Goal: Task Accomplishment & Management: Use online tool/utility

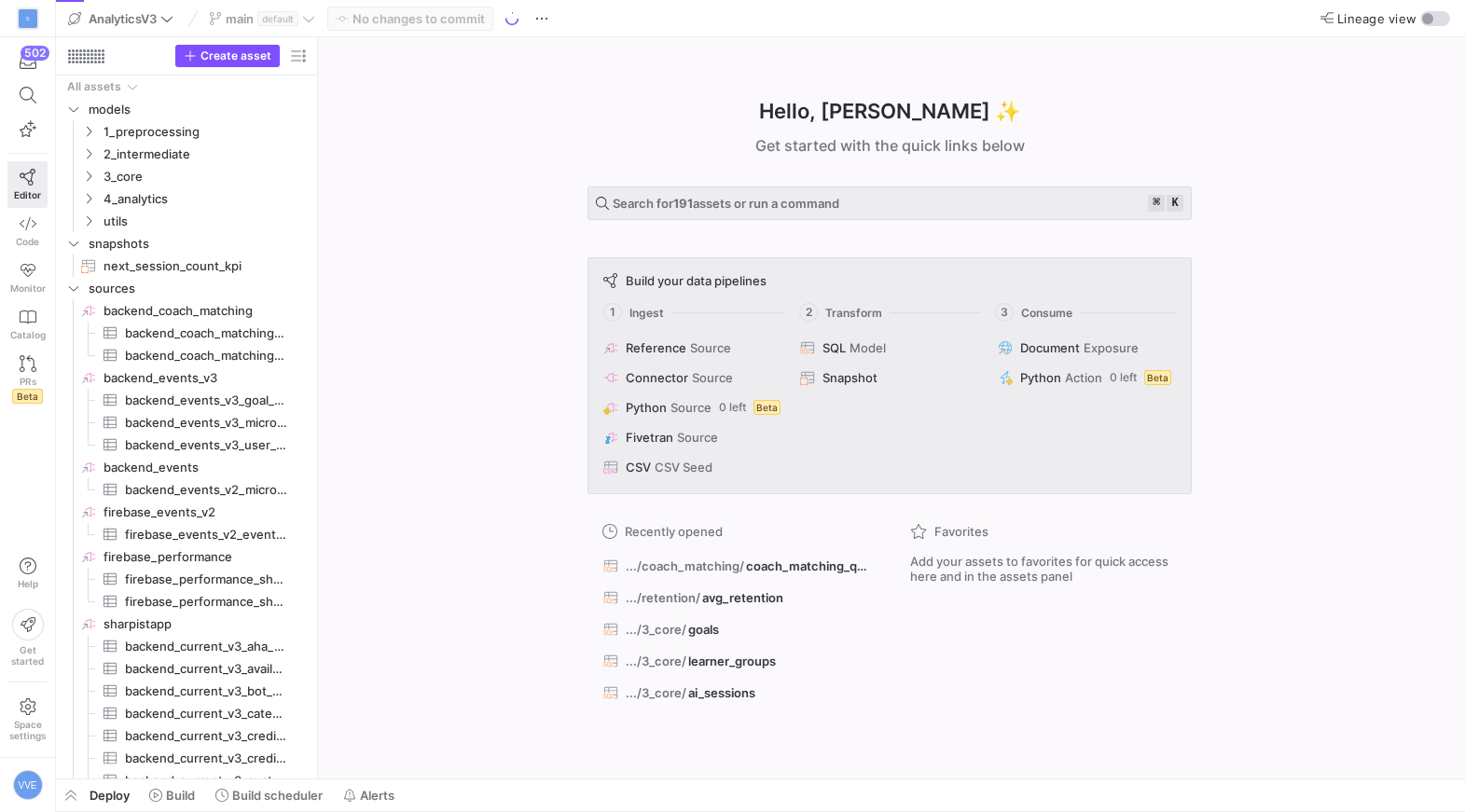
click at [288, 16] on div "main default" at bounding box center [262, 19] width 116 height 25
click at [295, 11] on y42-badge "default" at bounding box center [276, 19] width 45 height 15
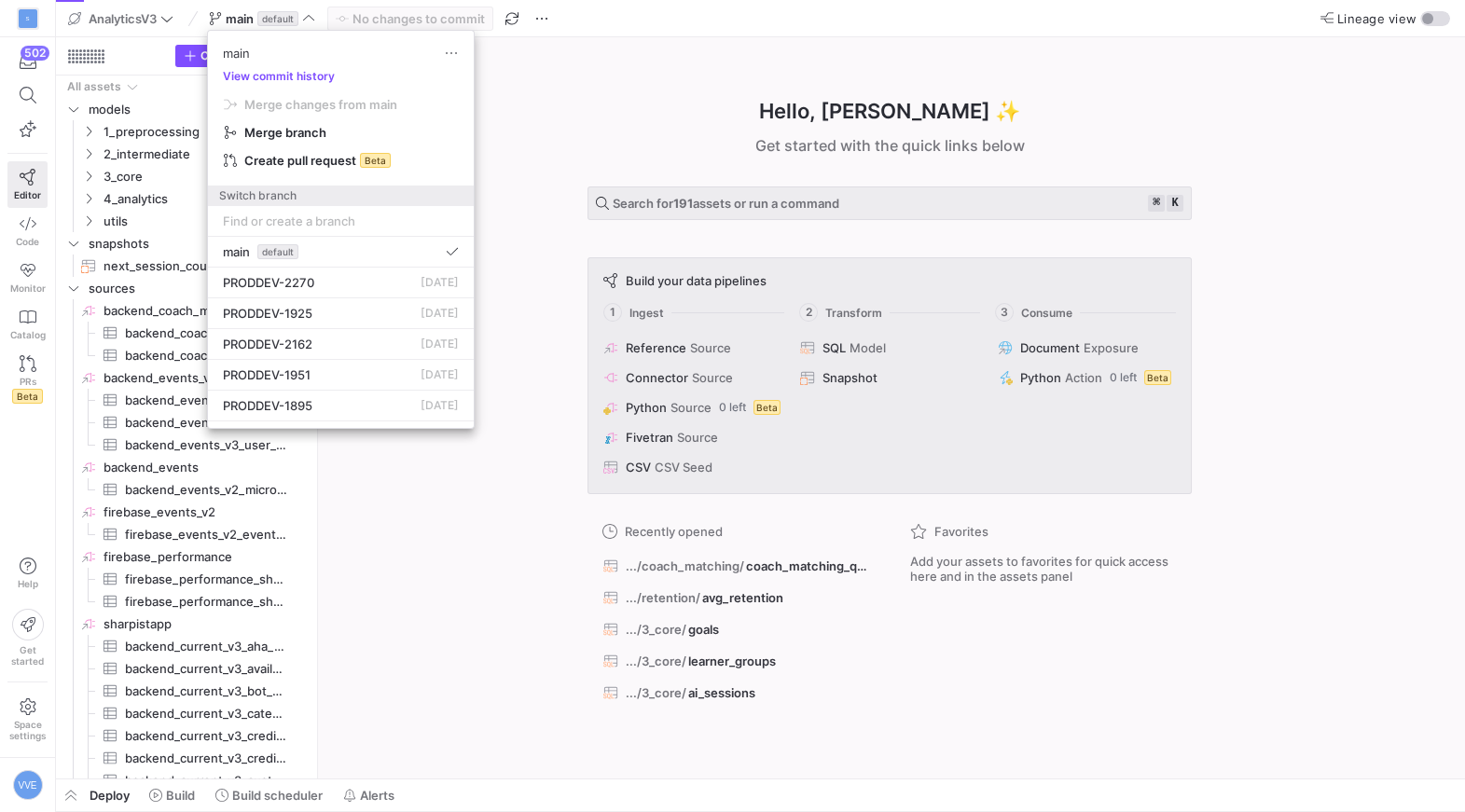
click at [138, 191] on div at bounding box center [732, 406] width 1465 height 812
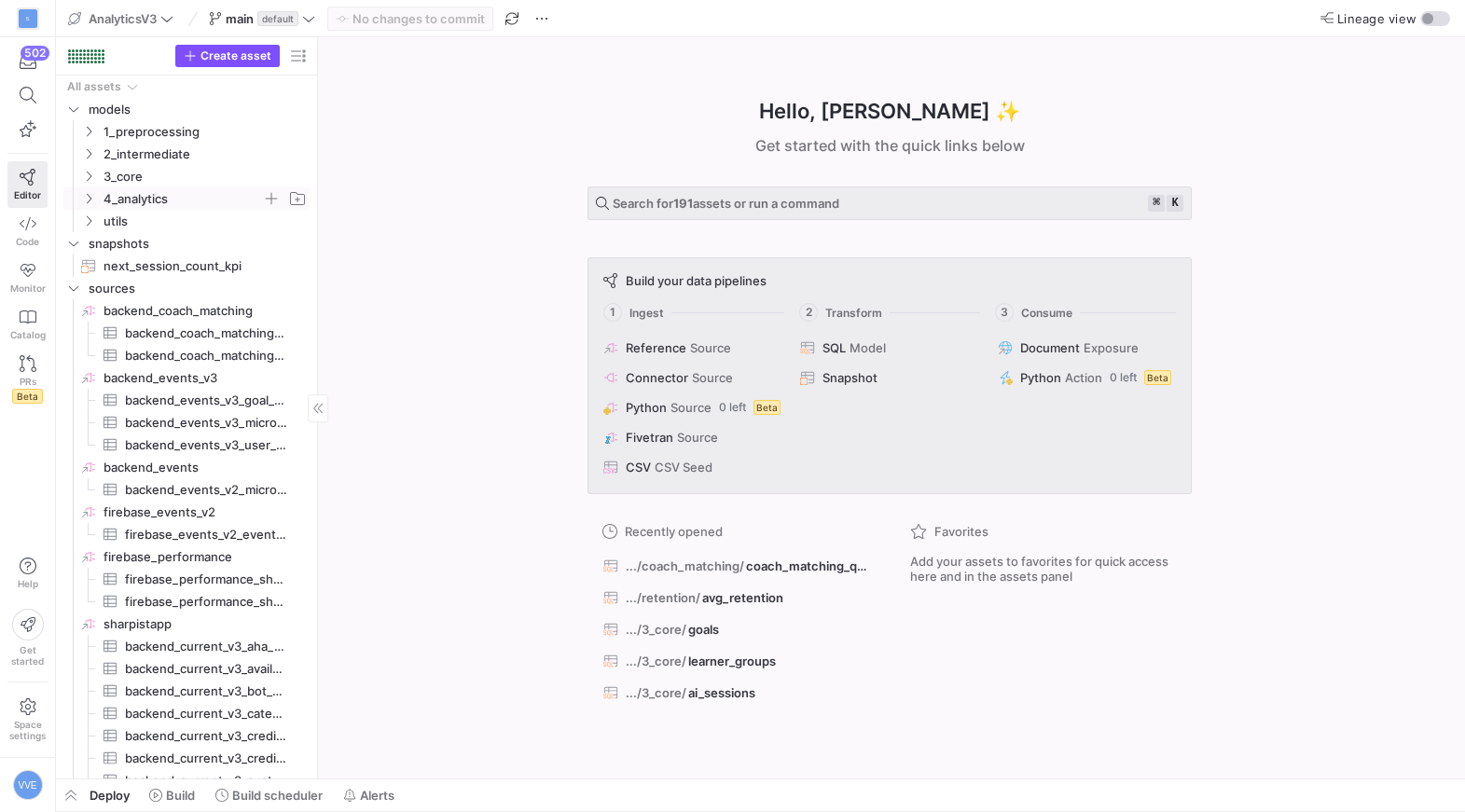
click at [129, 192] on span "4_analytics" at bounding box center [182, 198] width 159 height 22
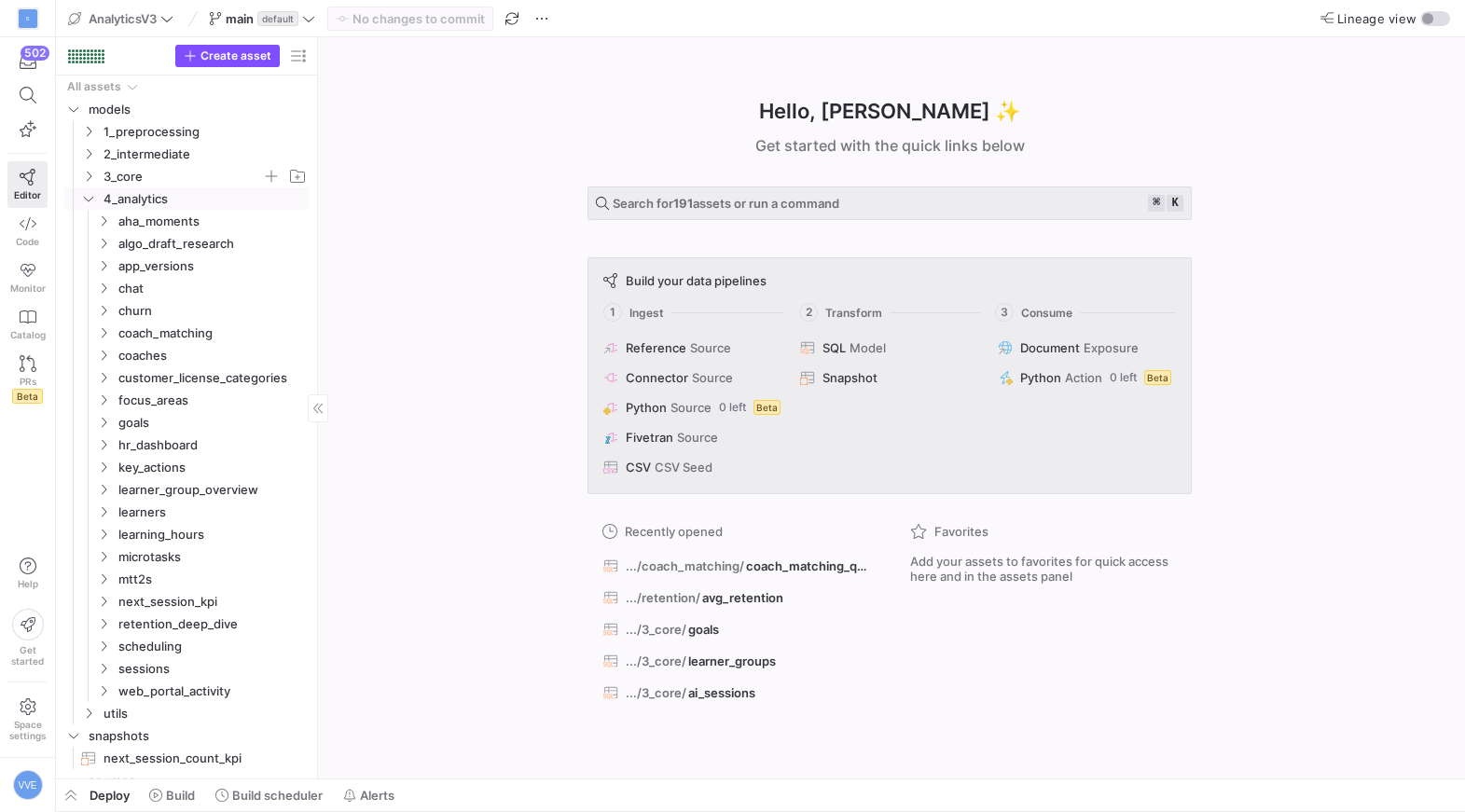
click at [141, 181] on span "3_core" at bounding box center [182, 177] width 159 height 22
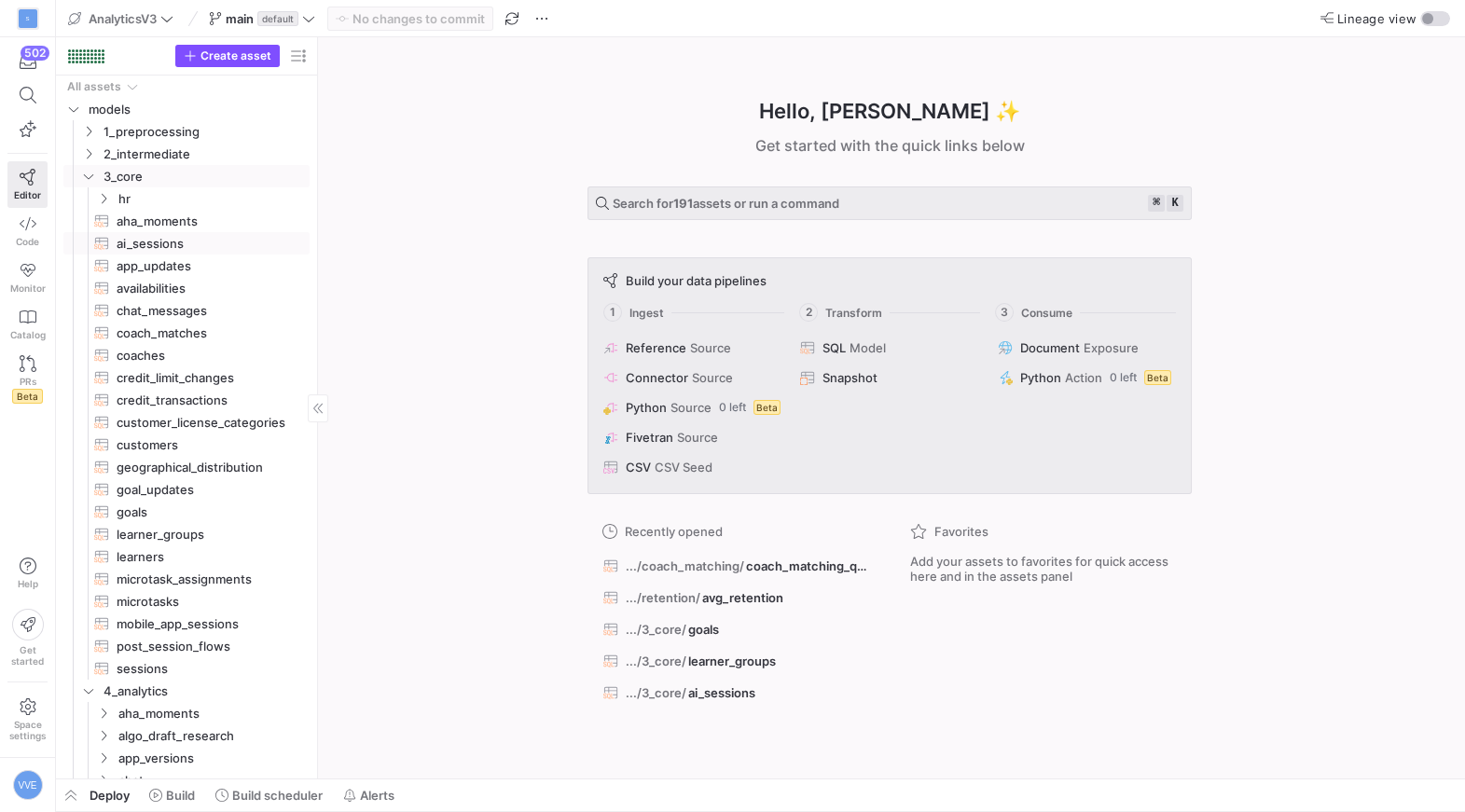
click at [156, 250] on span "ai_sessions​​​​​​​​​​" at bounding box center [202, 243] width 172 height 22
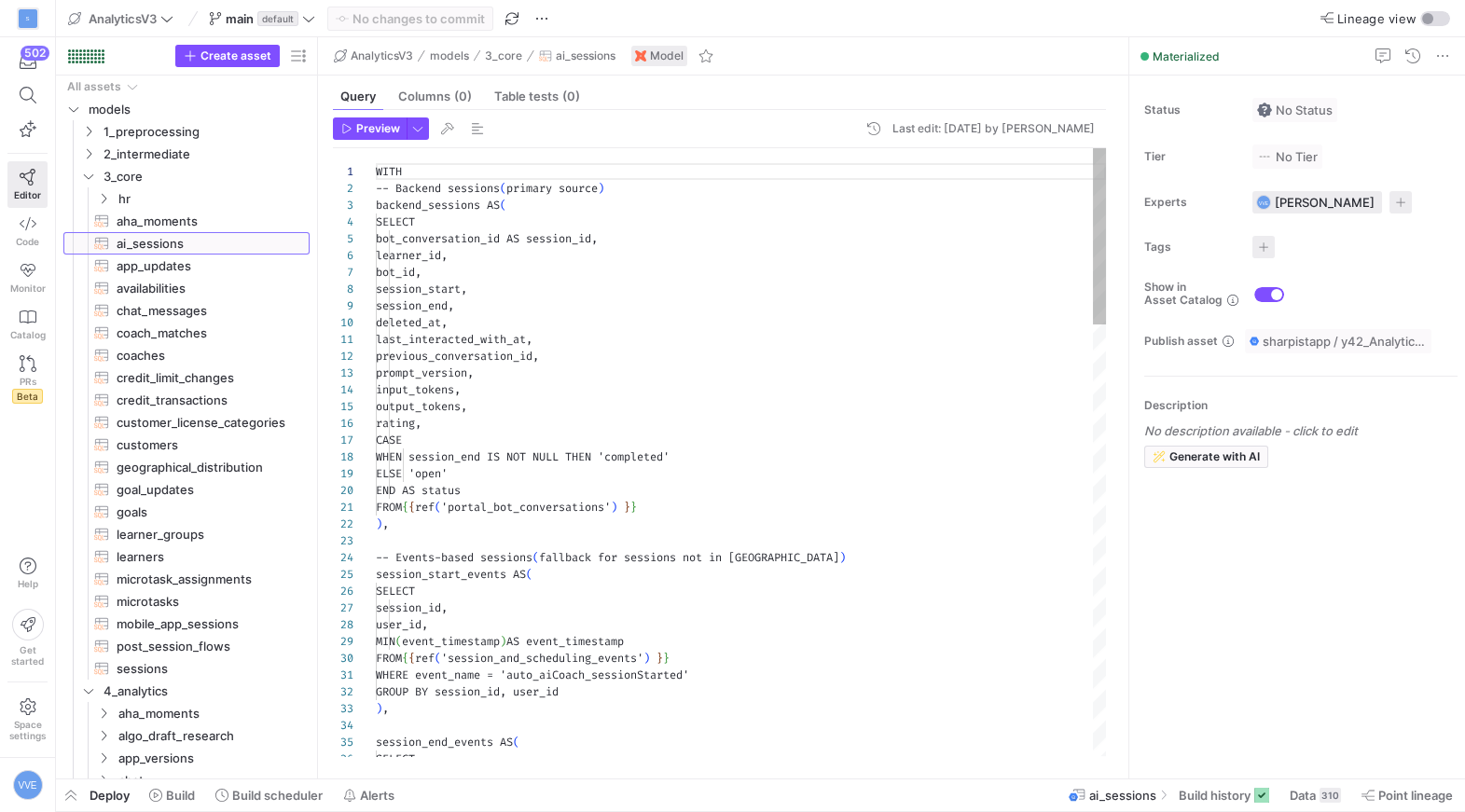
scroll to position [168, 0]
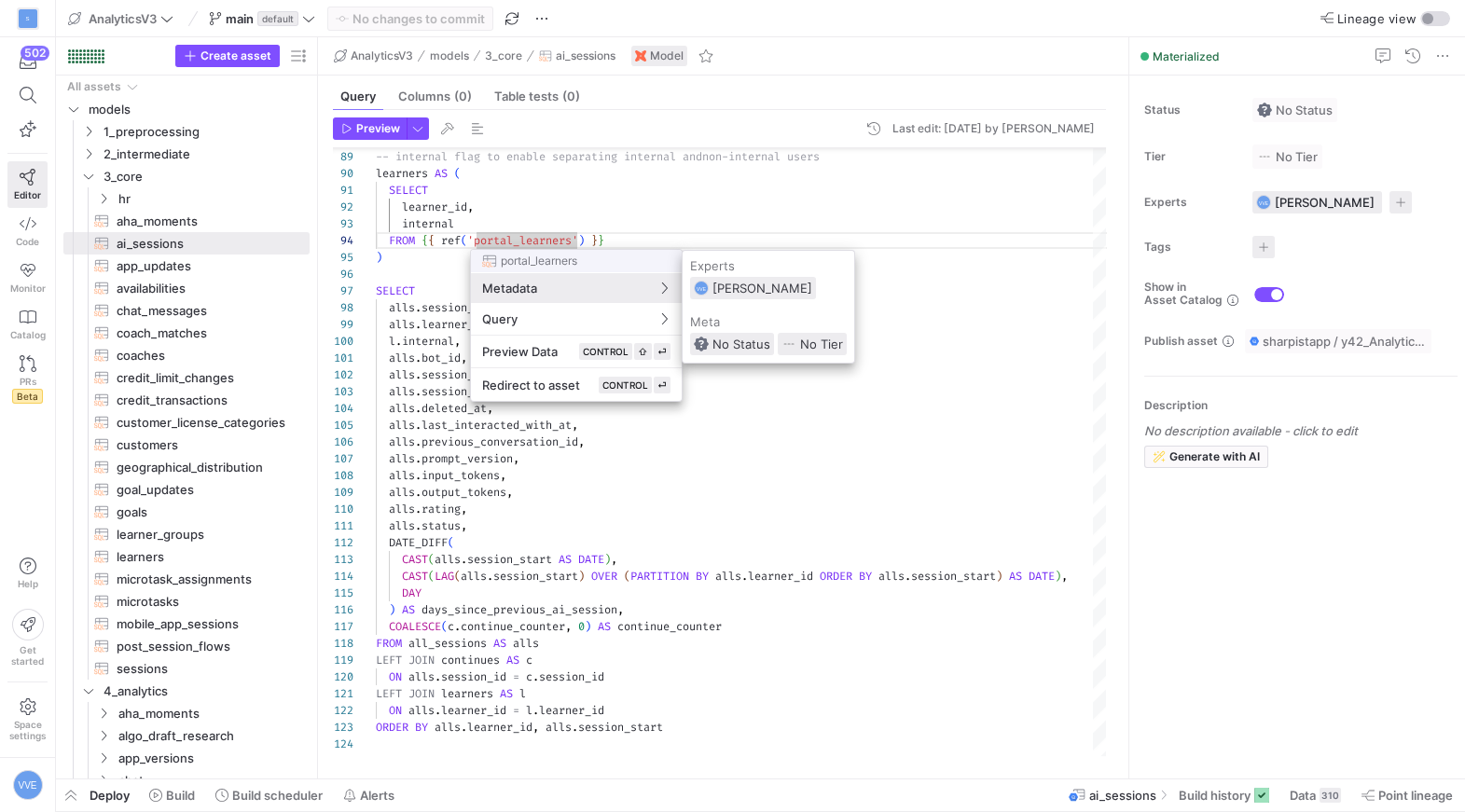
click at [623, 225] on div at bounding box center [732, 406] width 1465 height 812
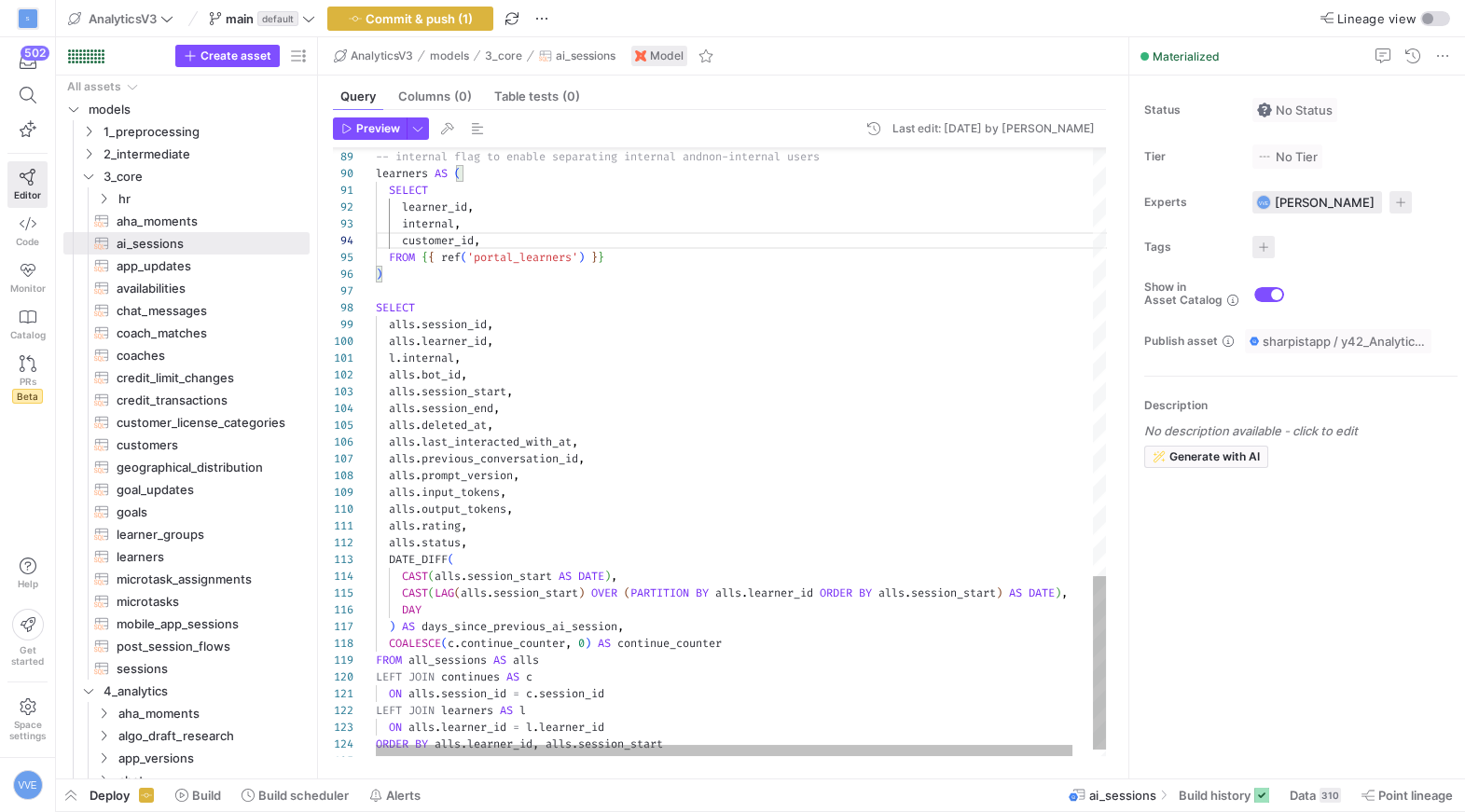
type textarea "SELECT learner_id, internal, customer_id, FROM {{ ref('portal_learners') }} ) S…"
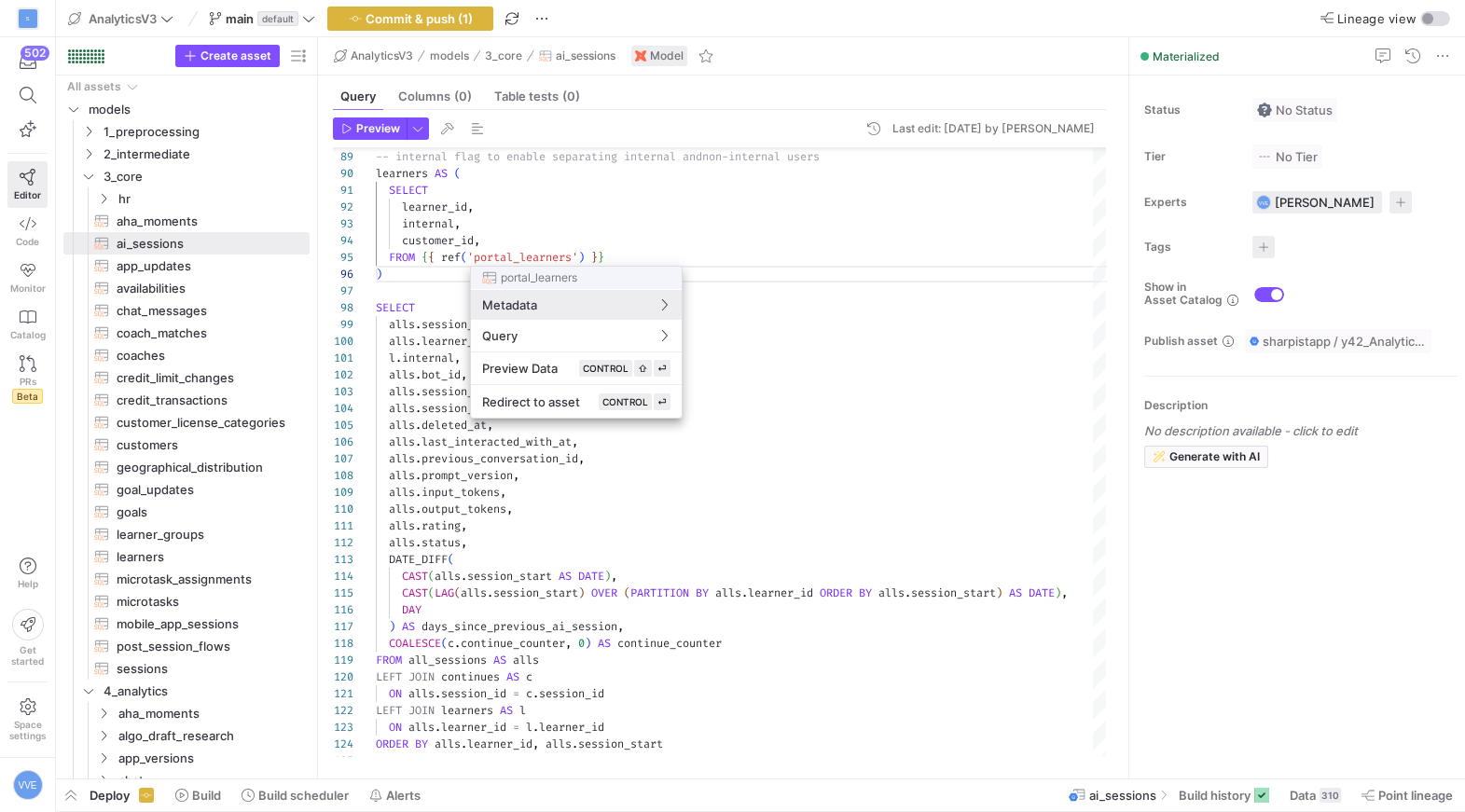
click at [471, 290] on button "Metadata" at bounding box center [577, 304] width 211 height 29
click at [443, 278] on div at bounding box center [732, 406] width 1465 height 812
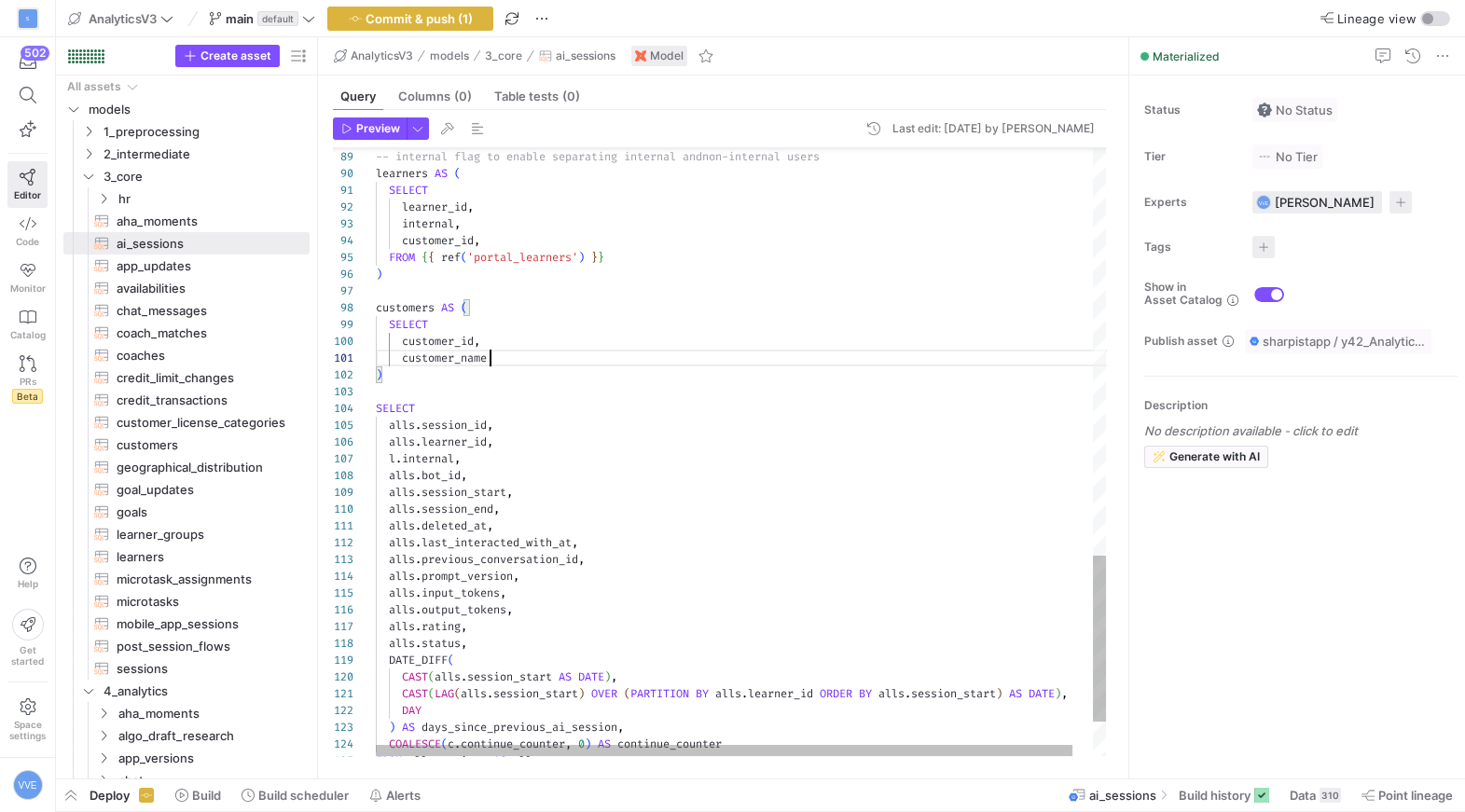
scroll to position [17, 27]
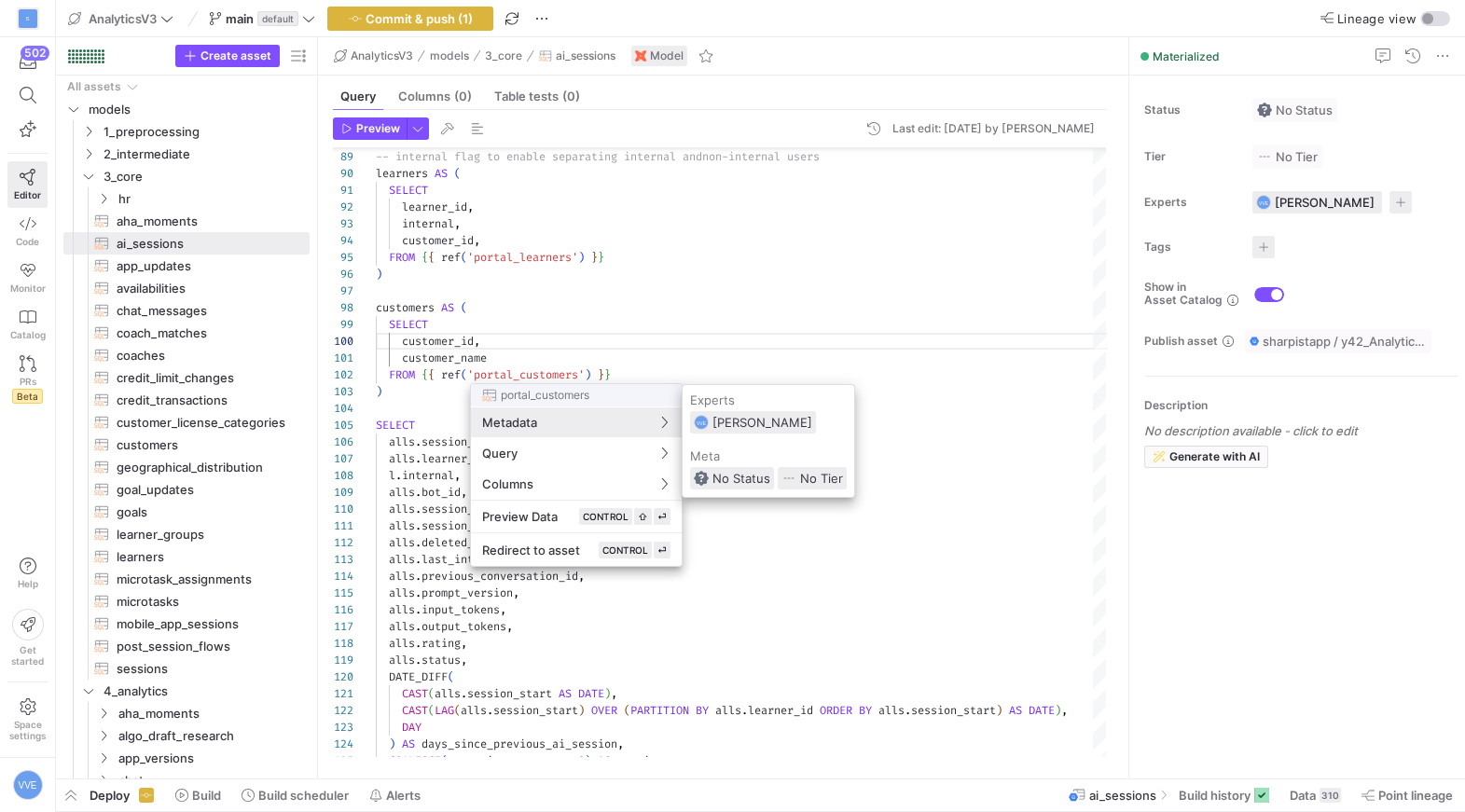
click at [567, 142] on div at bounding box center [732, 406] width 1465 height 812
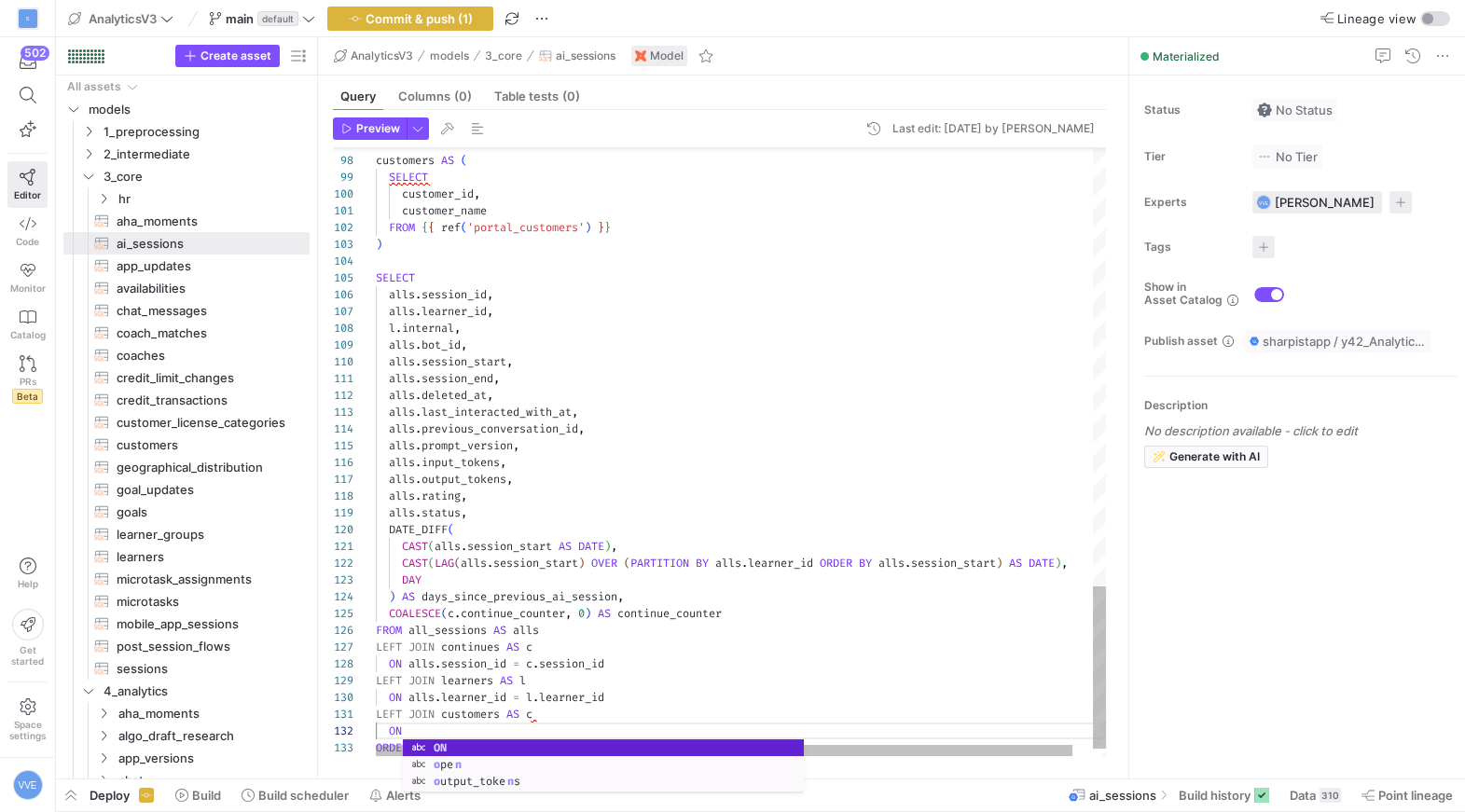
scroll to position [17, 32]
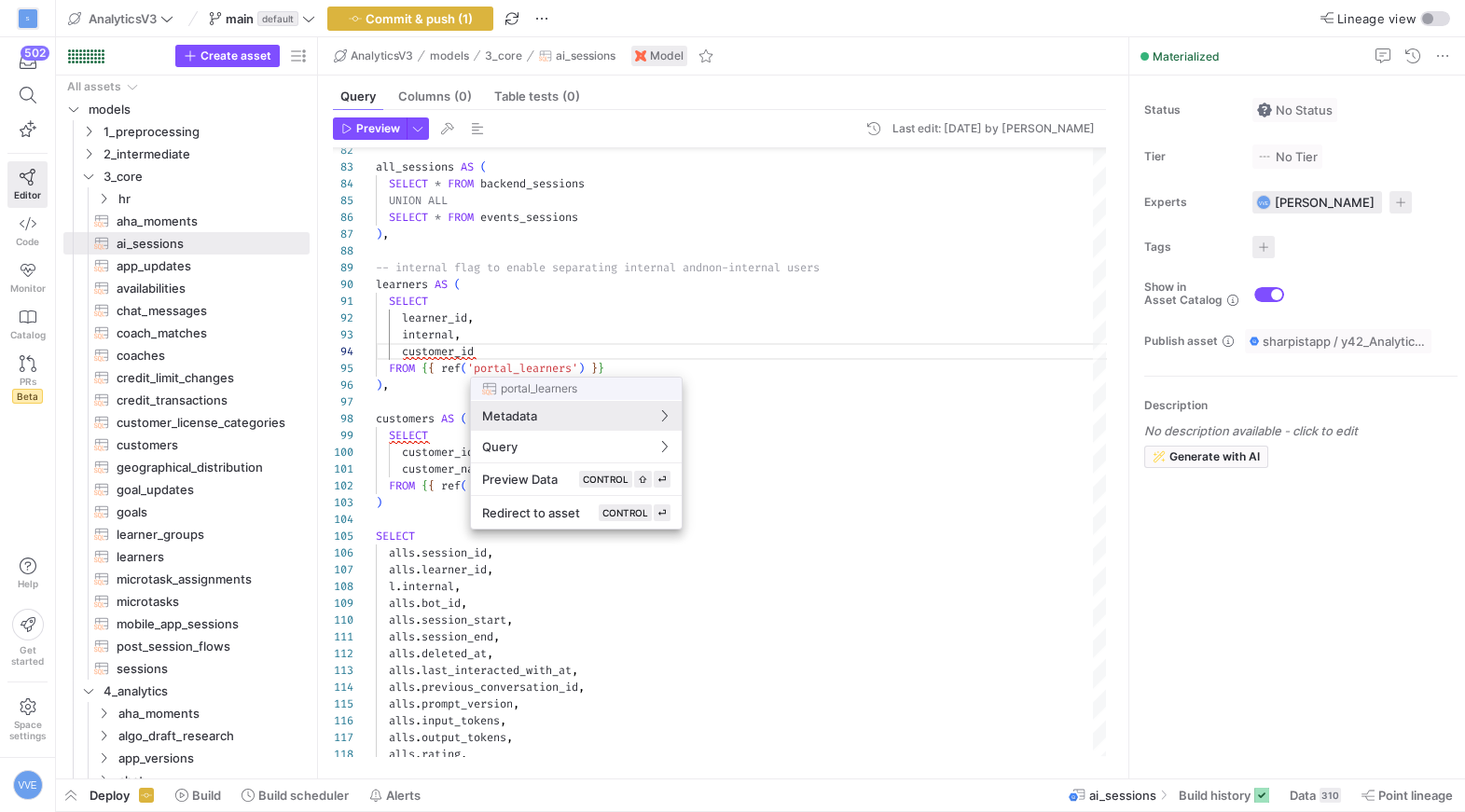
click at [513, 619] on div at bounding box center [732, 406] width 1465 height 812
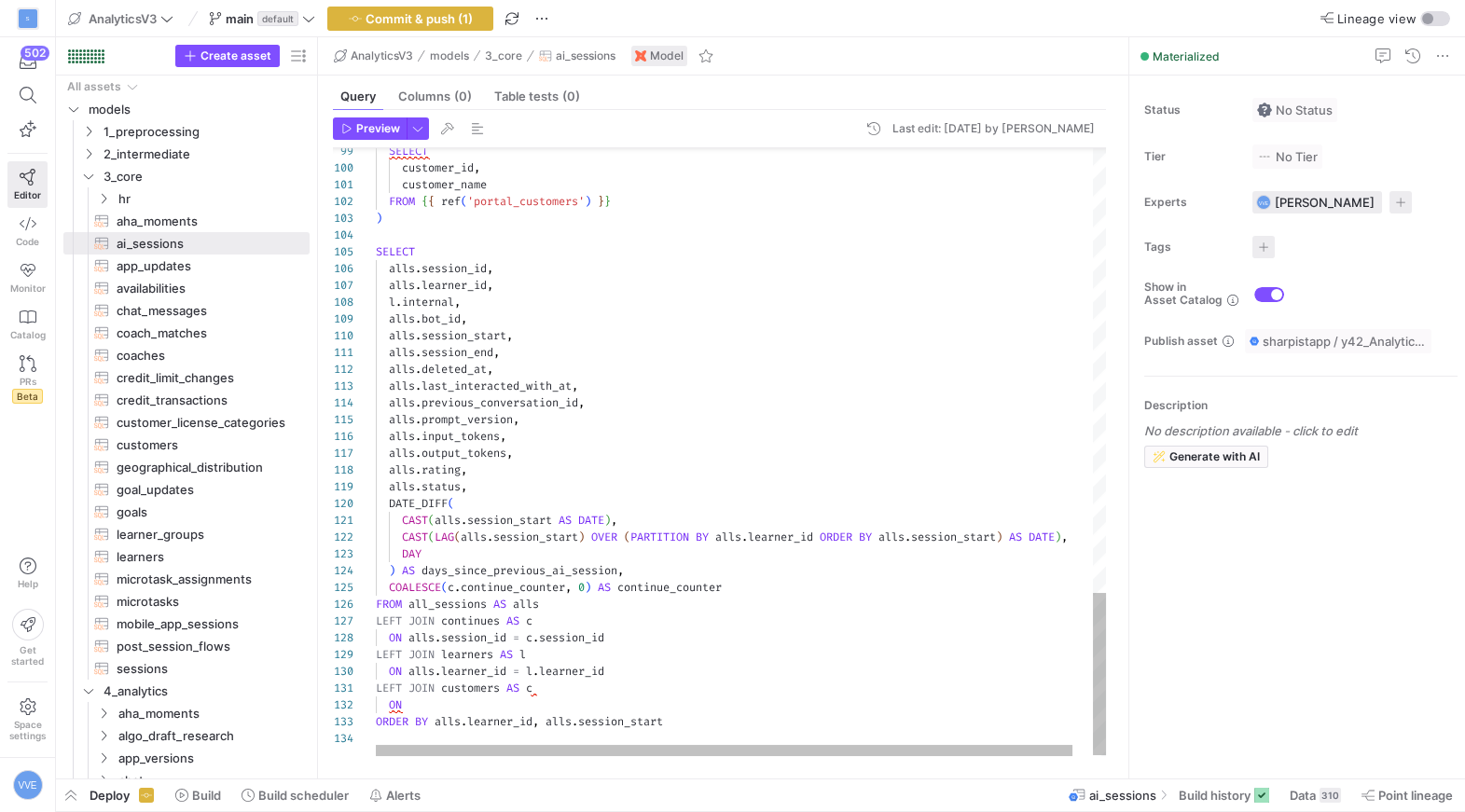
scroll to position [17, 32]
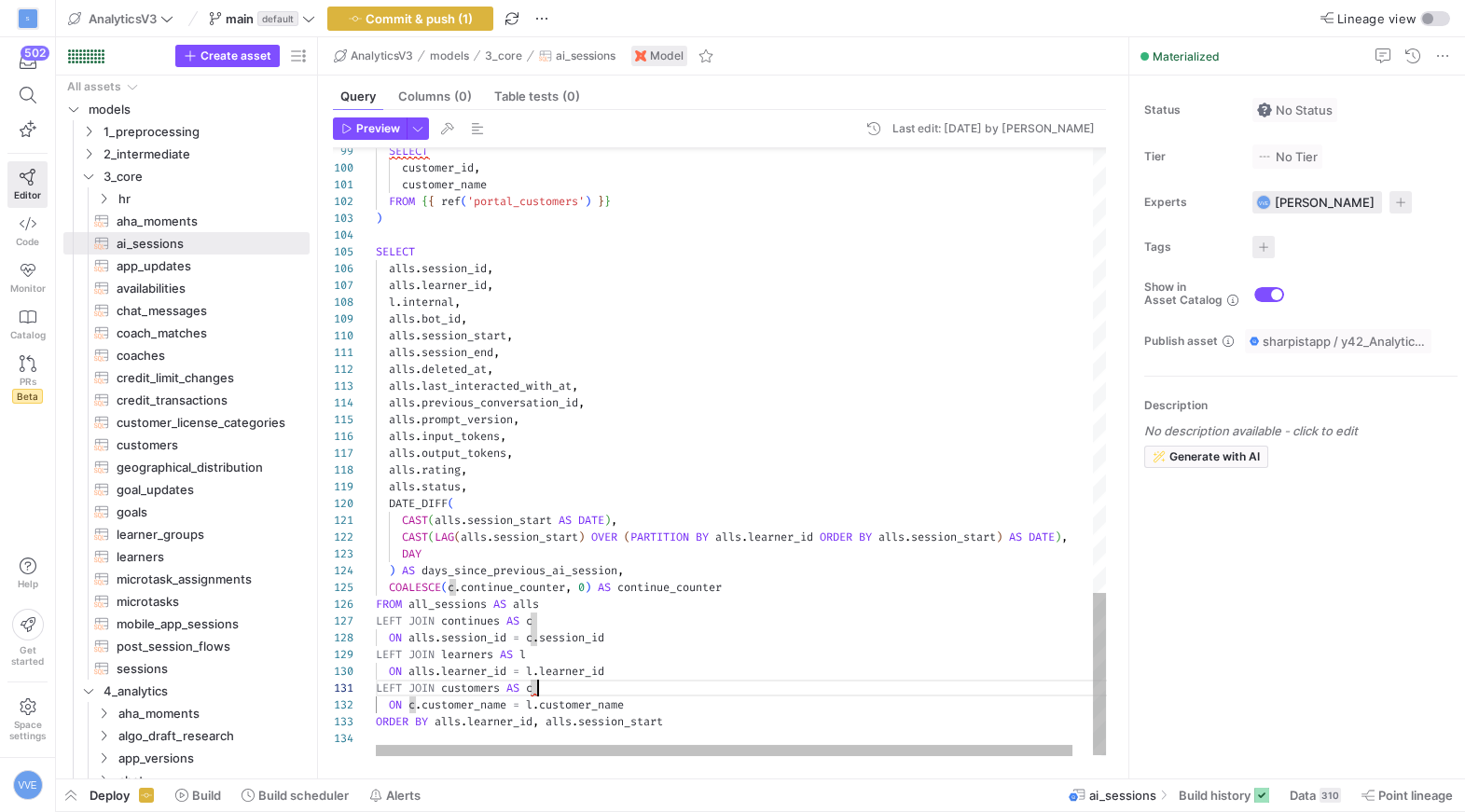
scroll to position [0, 168]
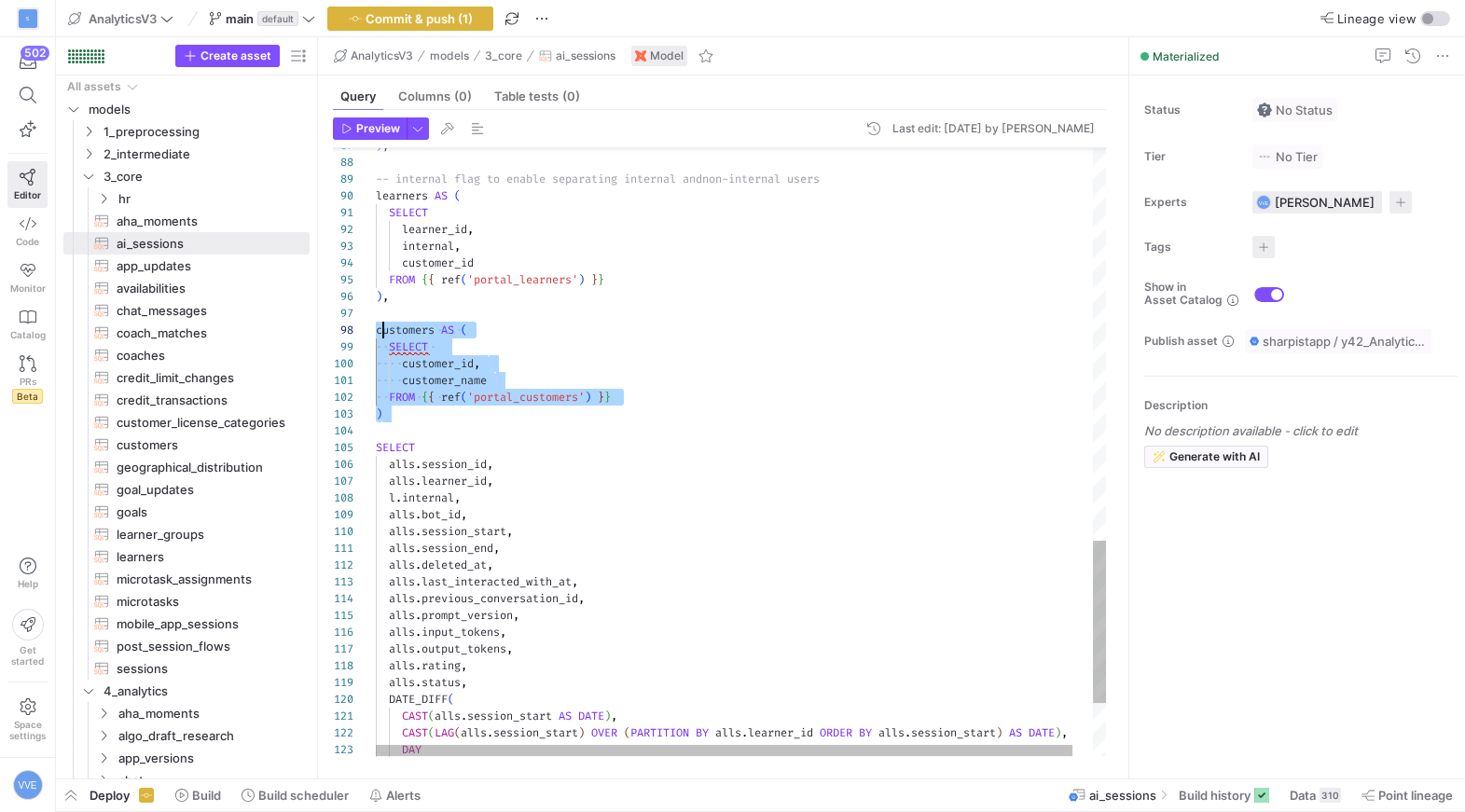
scroll to position [117, 0]
drag, startPoint x: 401, startPoint y: 418, endPoint x: 373, endPoint y: 330, distance: 92.3
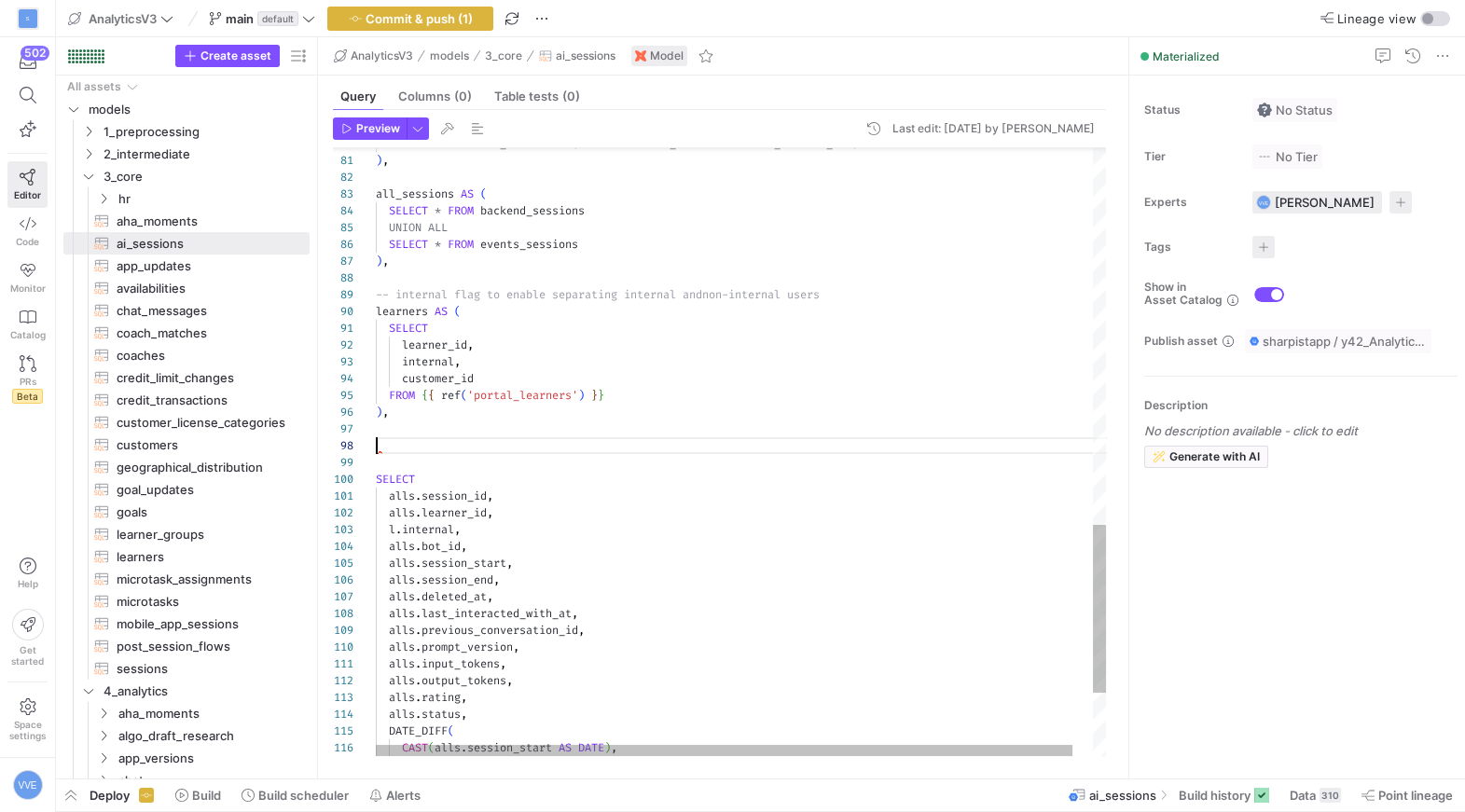
scroll to position [101, 0]
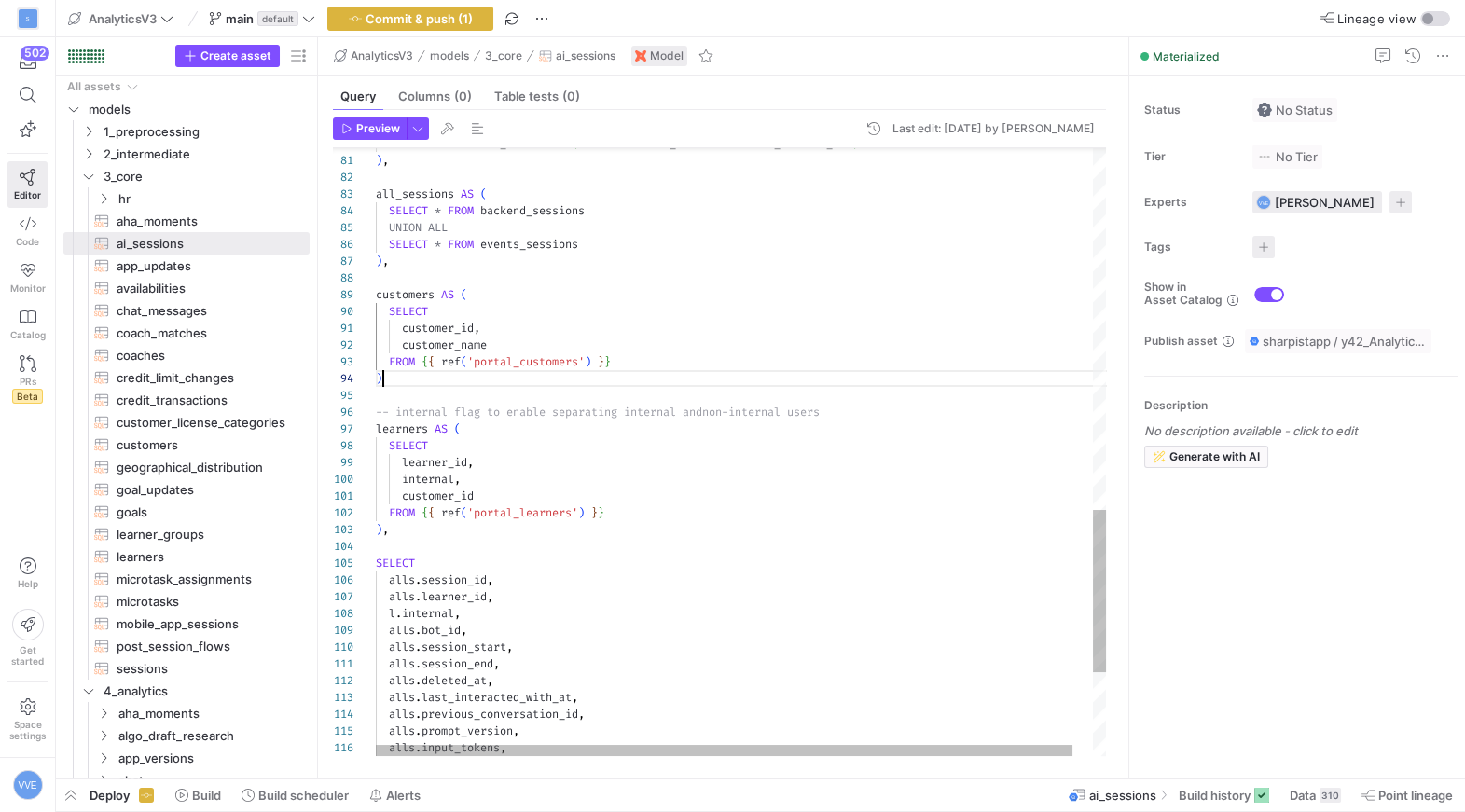
scroll to position [50, 6]
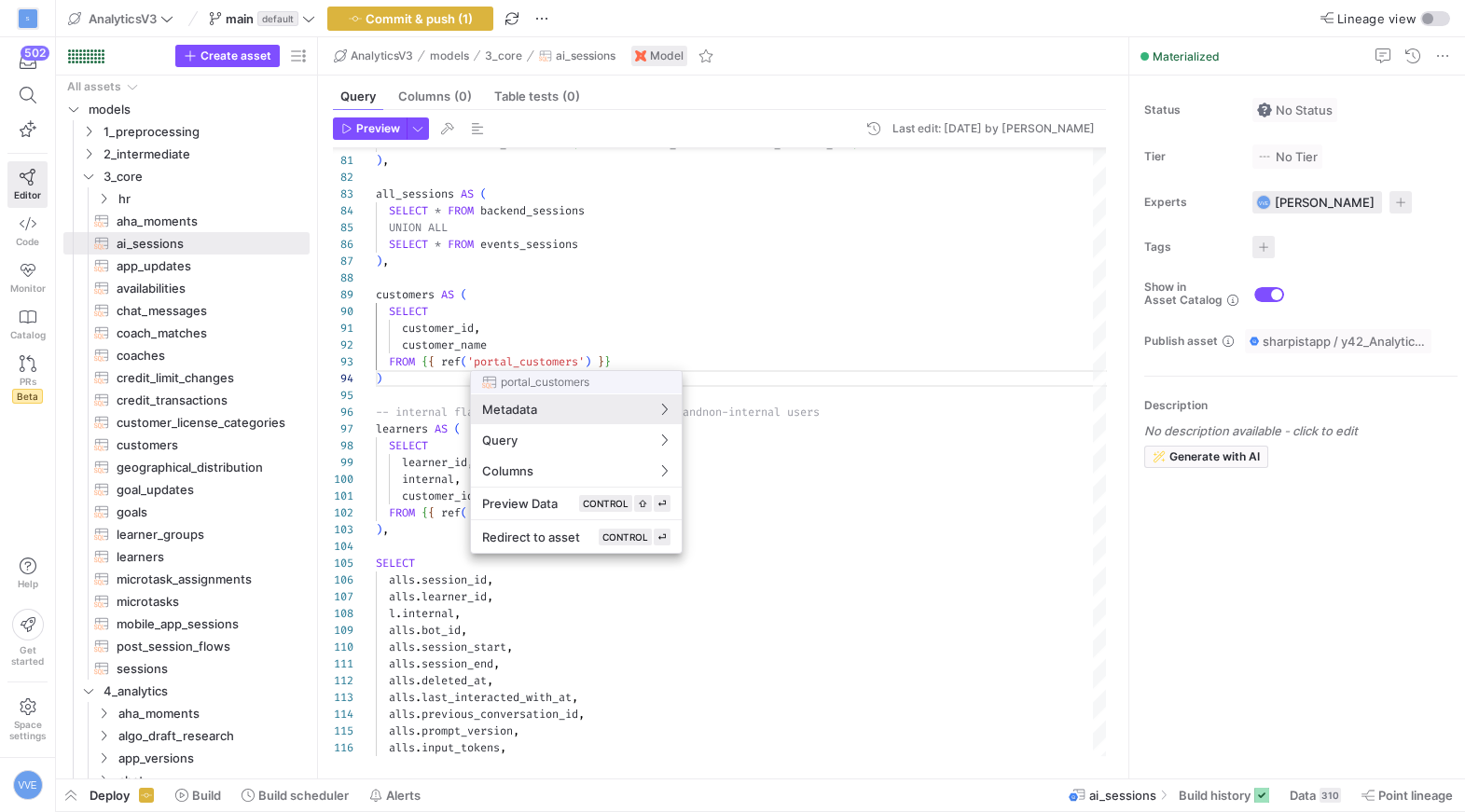
click at [425, 375] on div at bounding box center [732, 406] width 1465 height 812
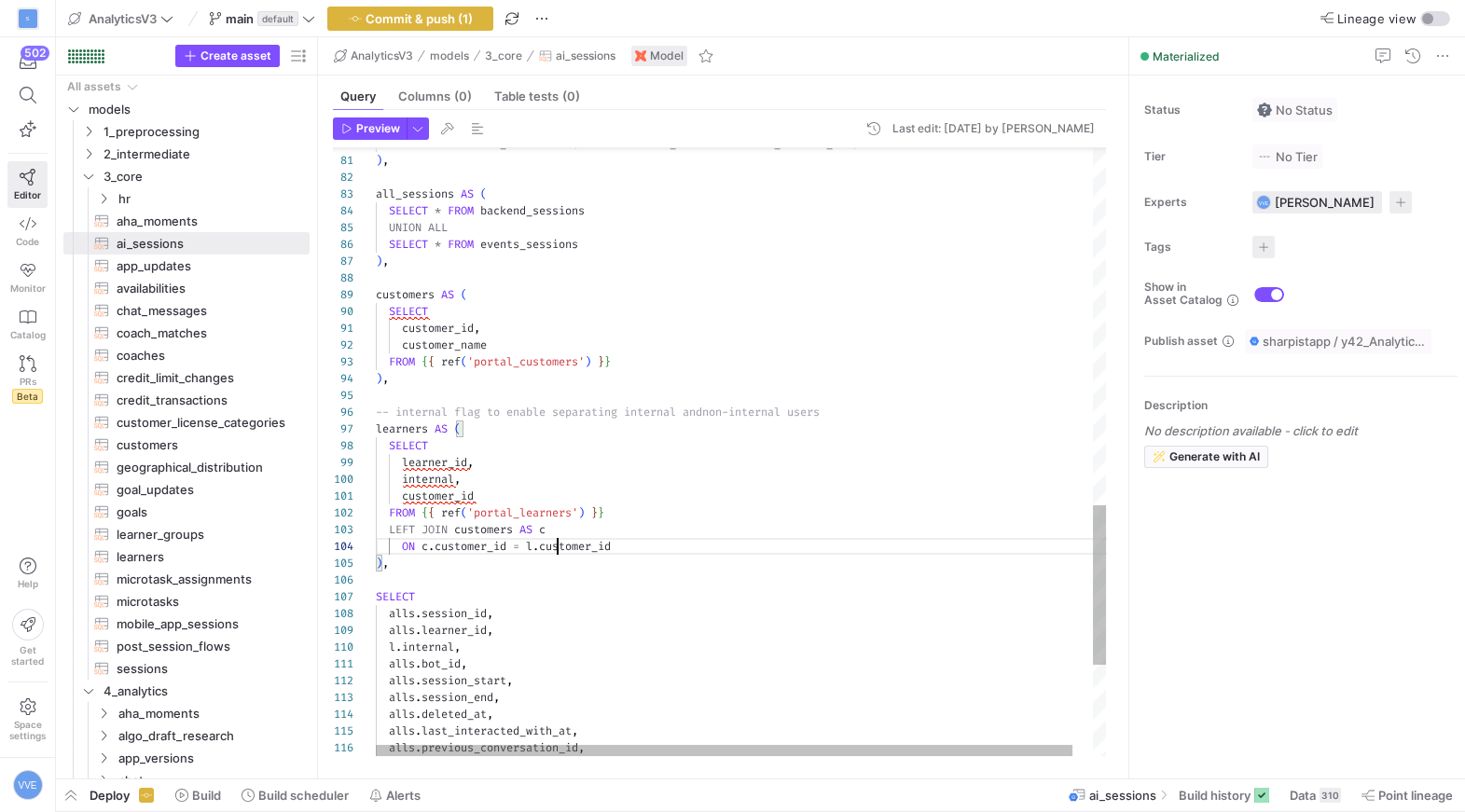
scroll to position [50, 181]
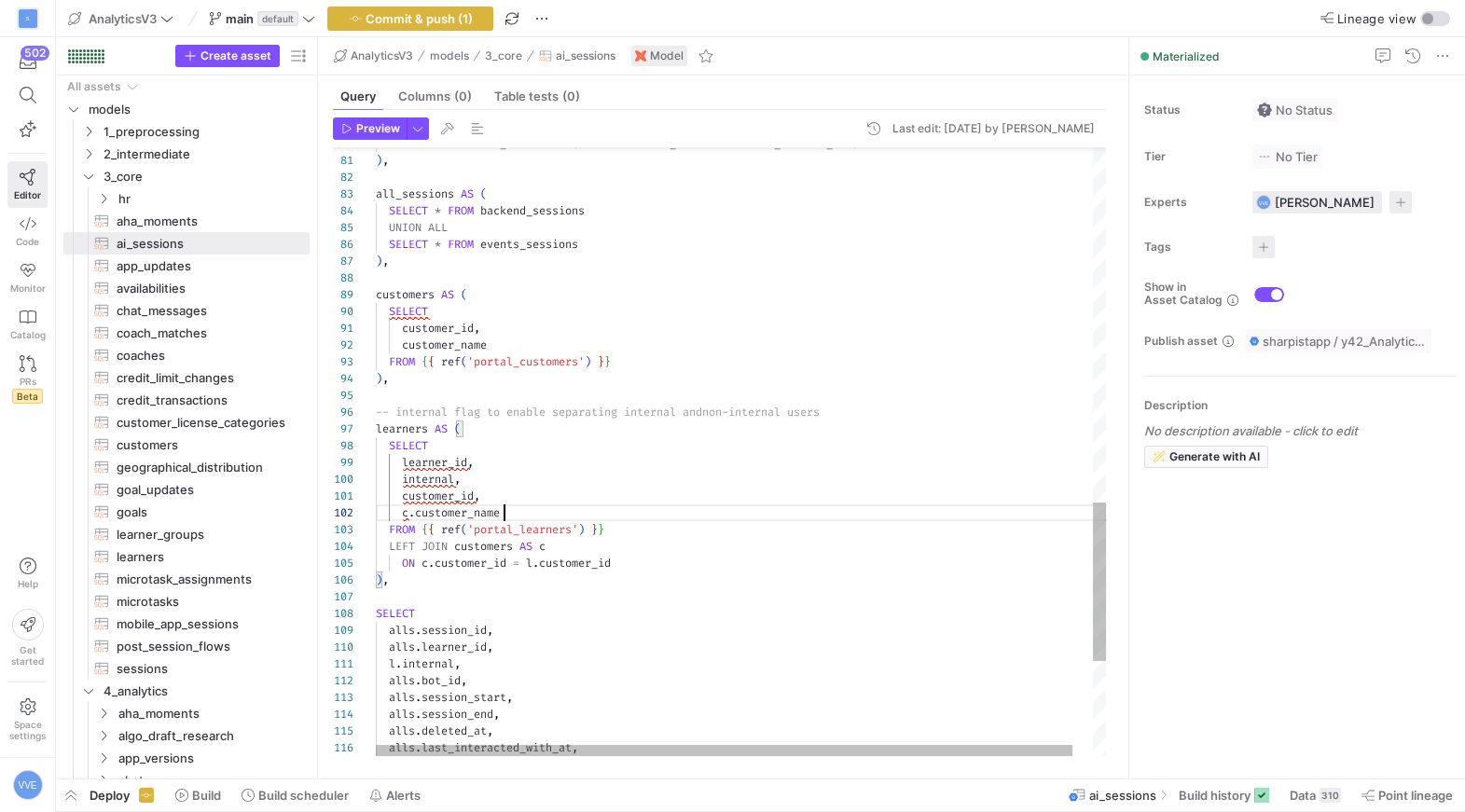
scroll to position [17, 126]
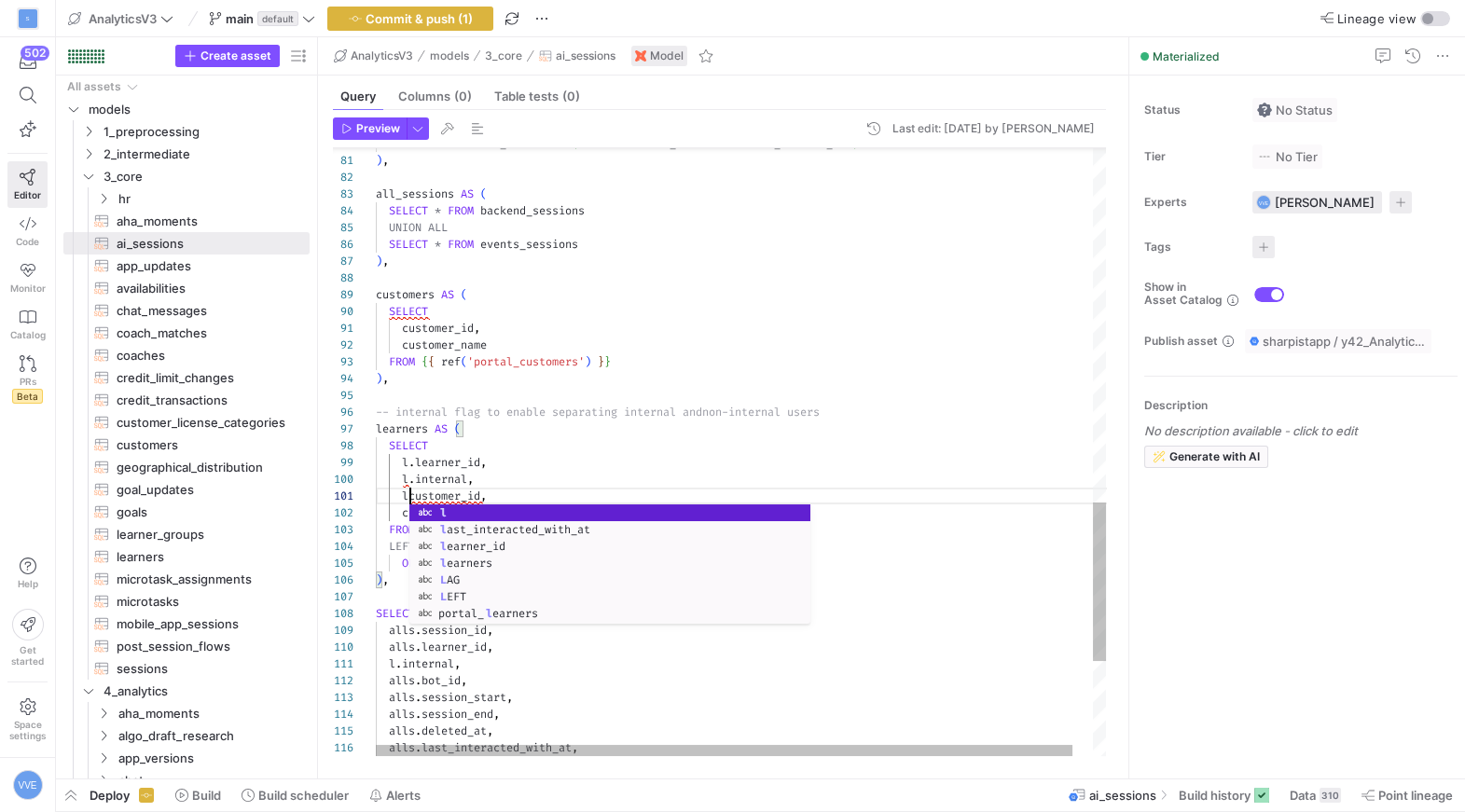
scroll to position [0, 40]
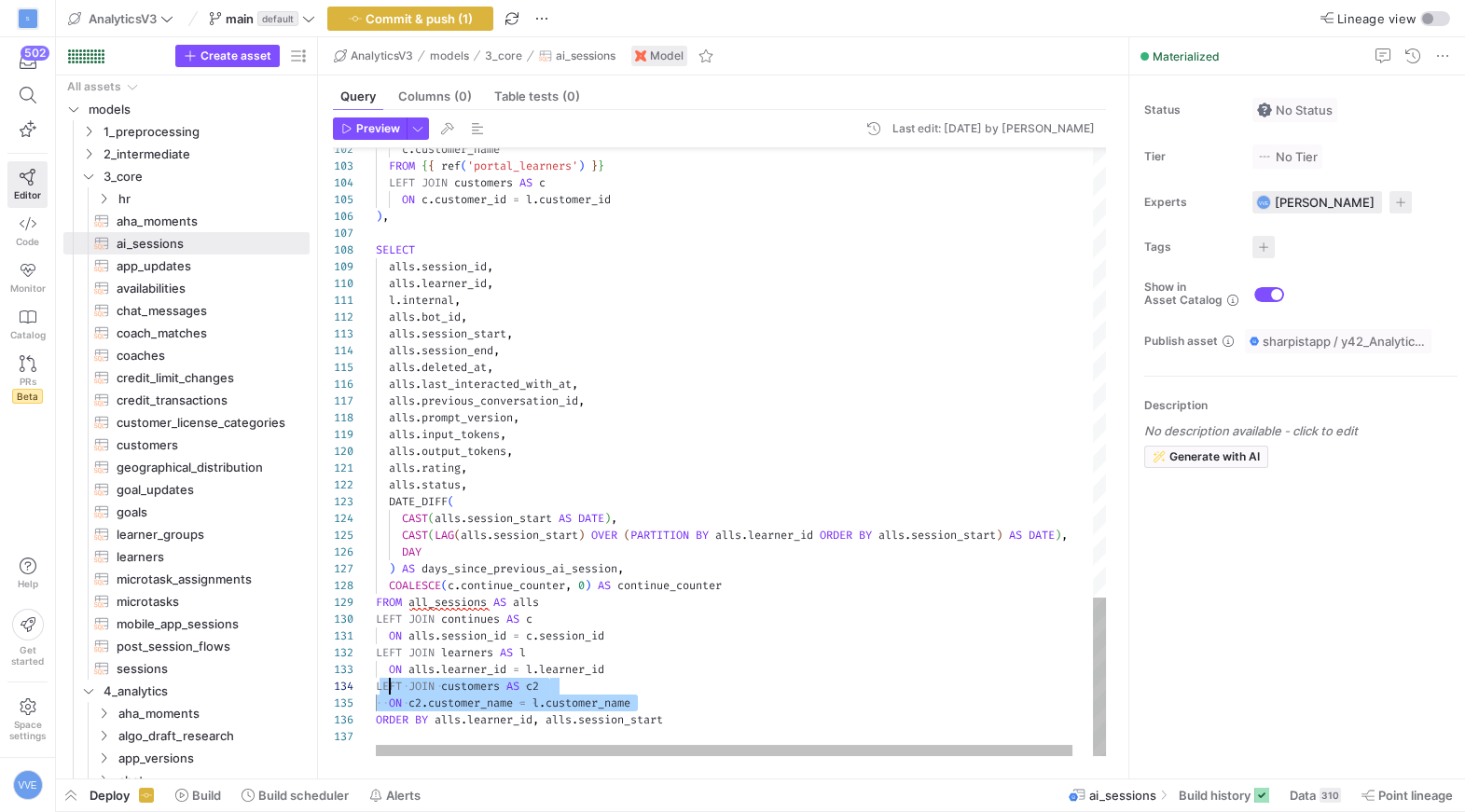
scroll to position [50, 0]
drag, startPoint x: 664, startPoint y: 699, endPoint x: 361, endPoint y: 681, distance: 303.5
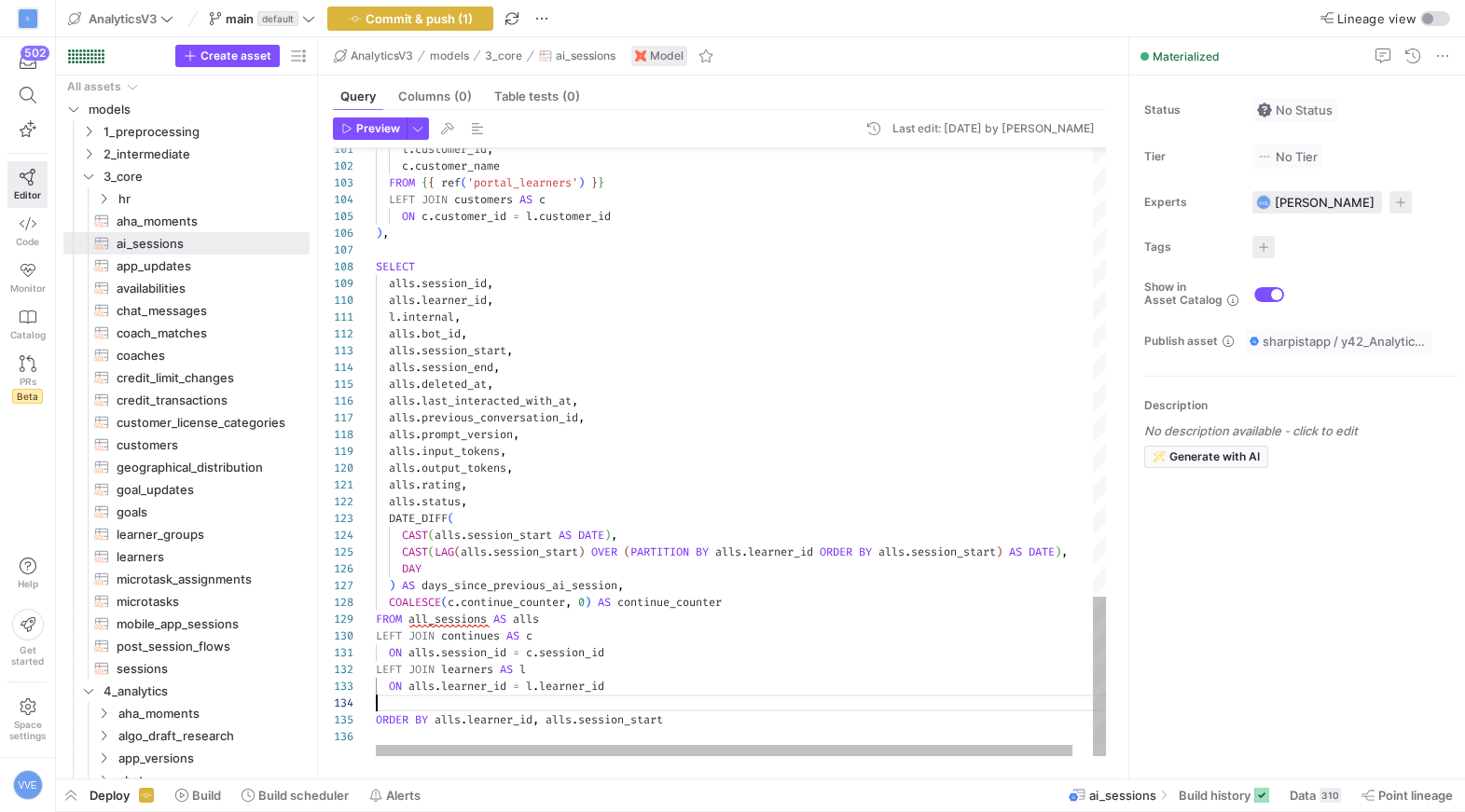
scroll to position [32, 234]
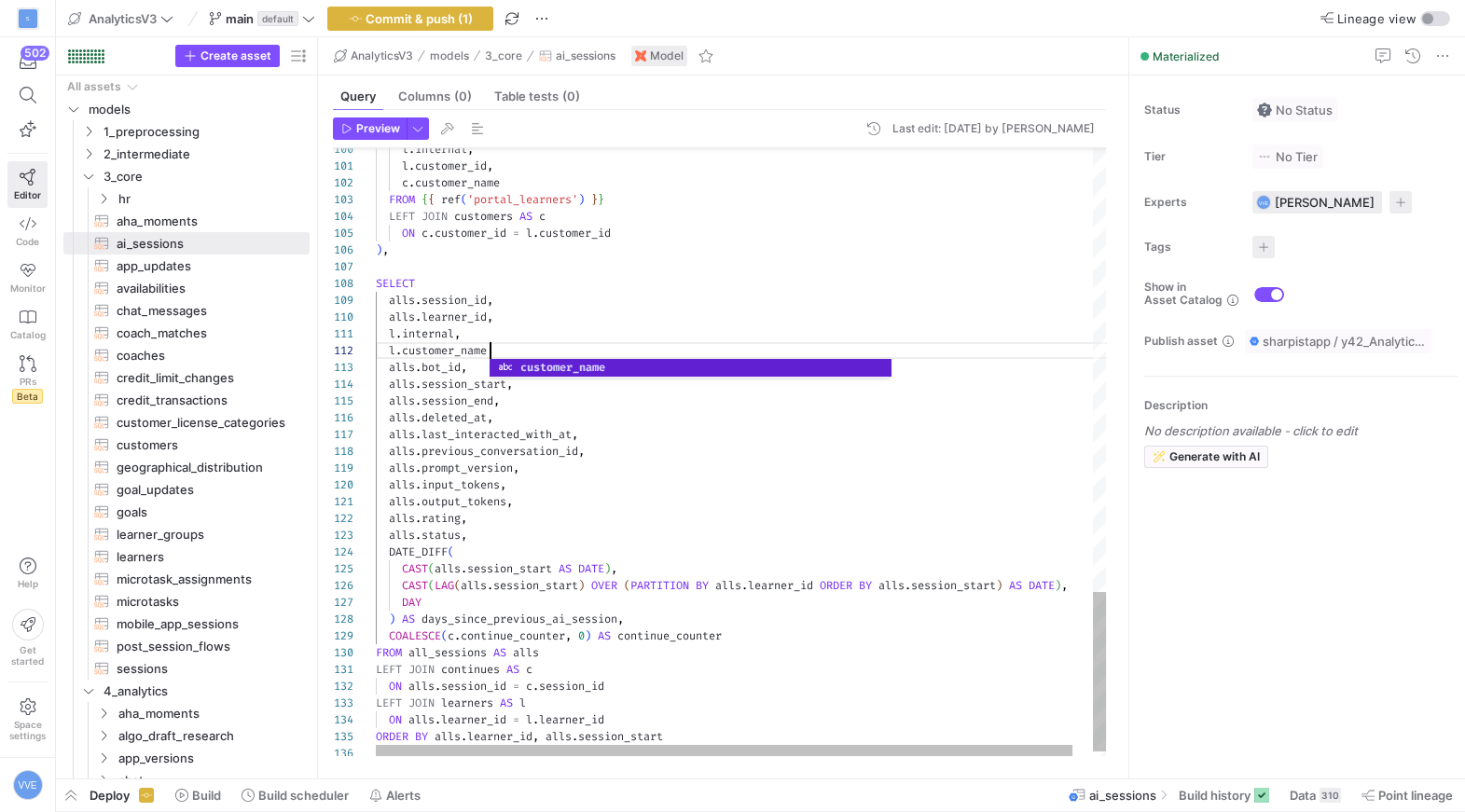
scroll to position [17, 122]
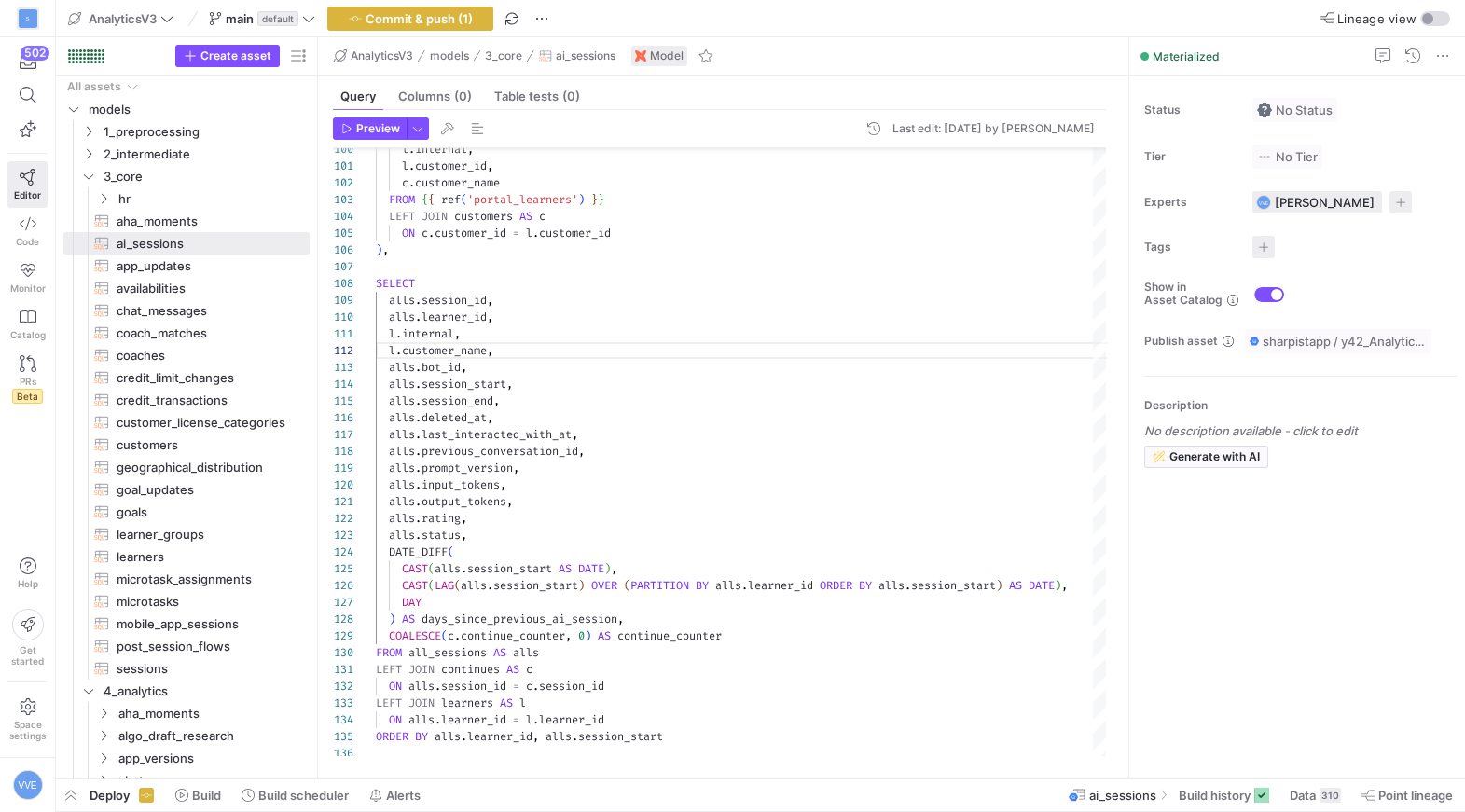
click at [460, 5] on y42-top-nav "AnalyticsV3 main default Commit & push (1) Lineage view" at bounding box center [760, 18] width 1409 height 37
click at [459, 22] on span "Commit & push (1)" at bounding box center [419, 19] width 107 height 15
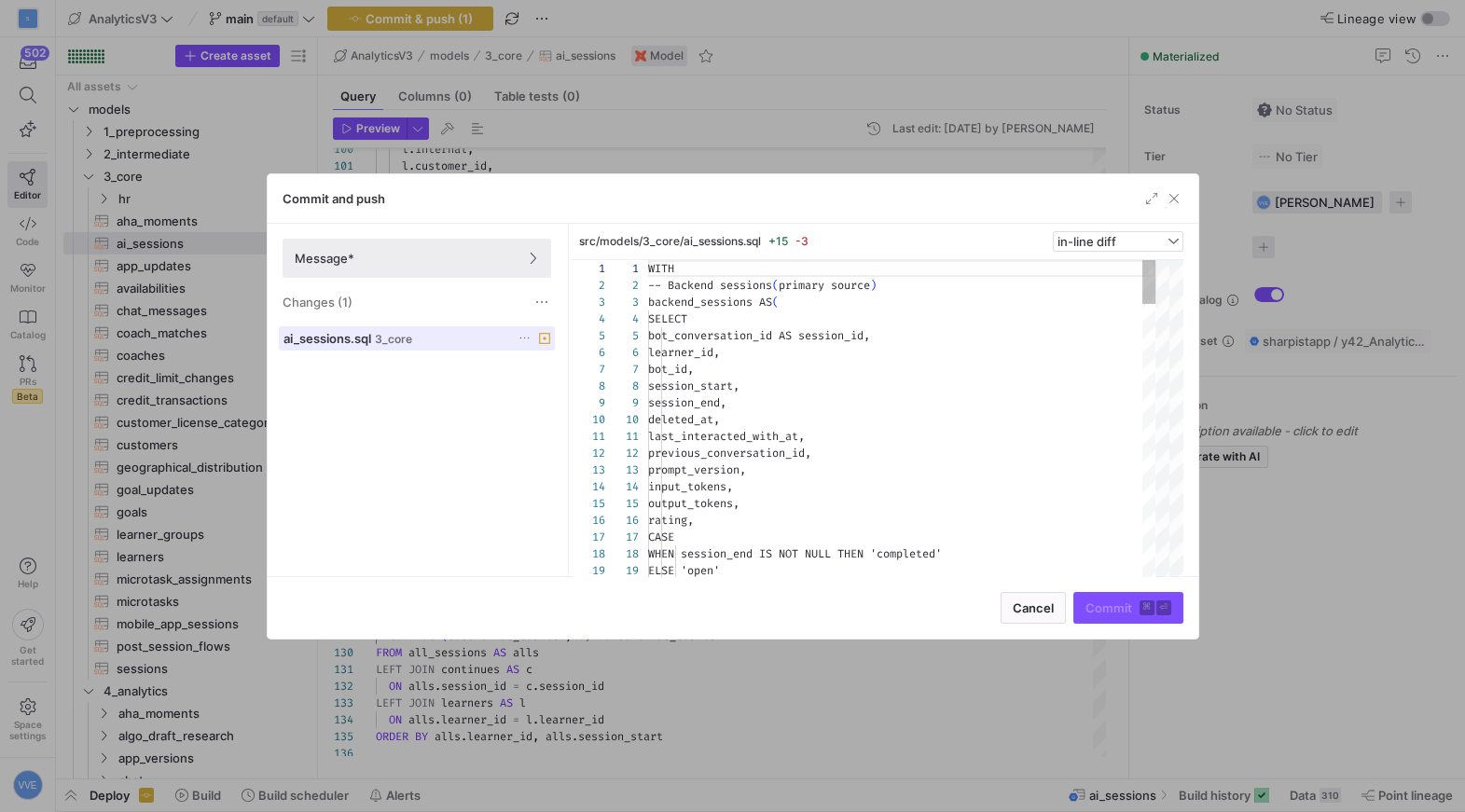
click at [397, 329] on button "ai_sessions.sql 3_core" at bounding box center [416, 339] width 276 height 25
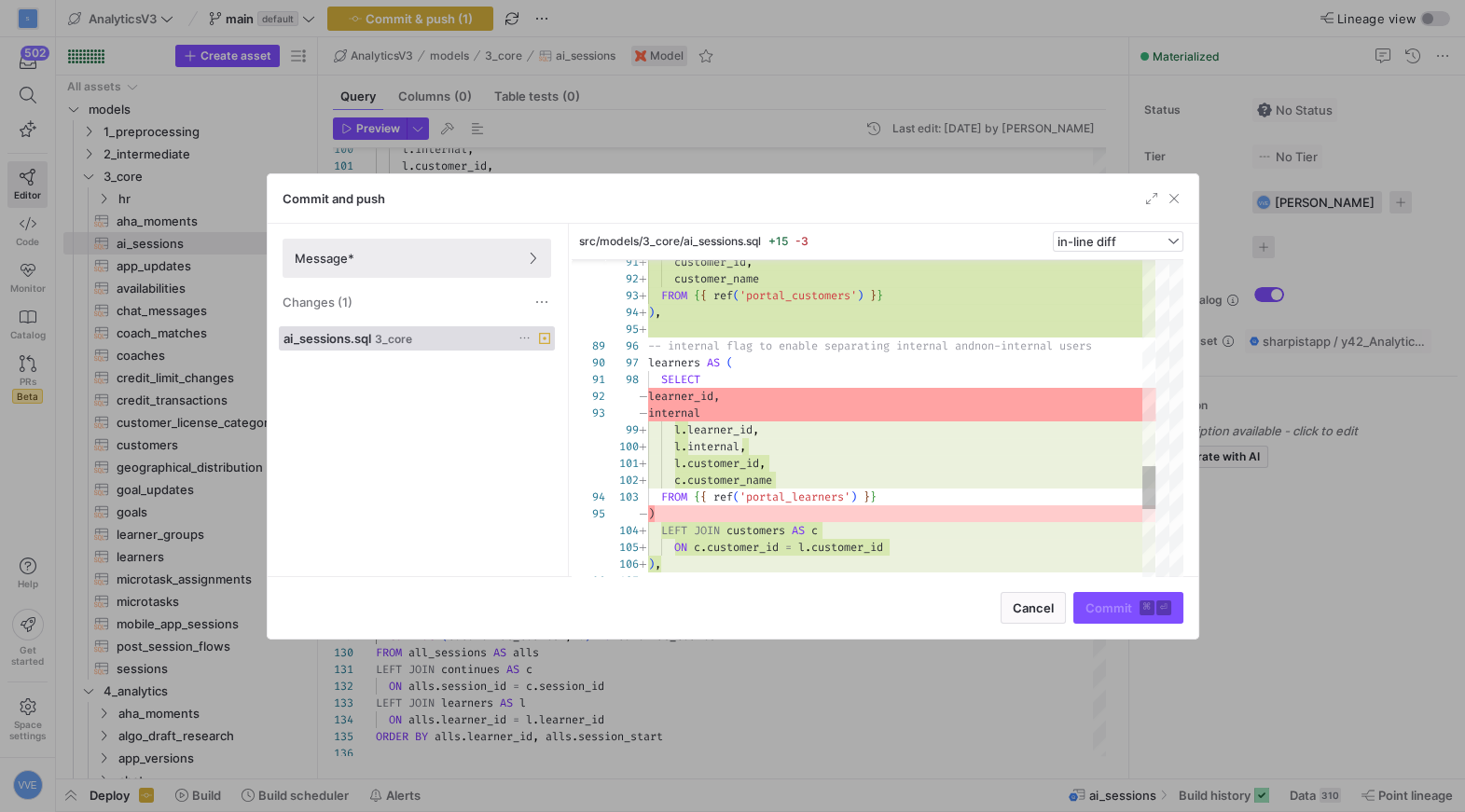
click at [1115, 596] on div "Commit ⌘ ⏎" at bounding box center [1129, 607] width 110 height 31
click at [1176, 212] on div "Commit and push" at bounding box center [733, 199] width 931 height 49
click at [1175, 198] on span "button" at bounding box center [1174, 198] width 19 height 19
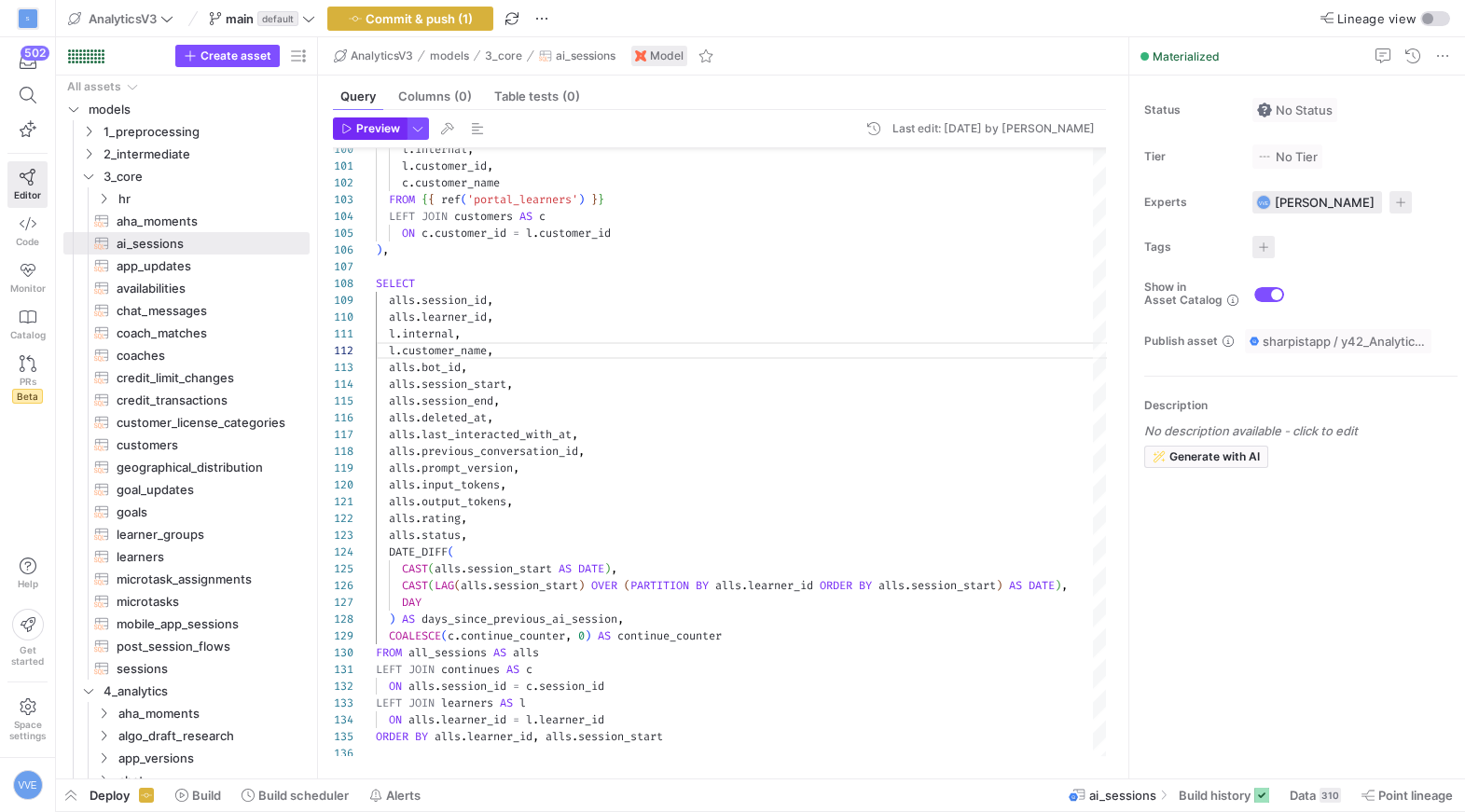
click at [383, 125] on span "Preview" at bounding box center [378, 129] width 44 height 13
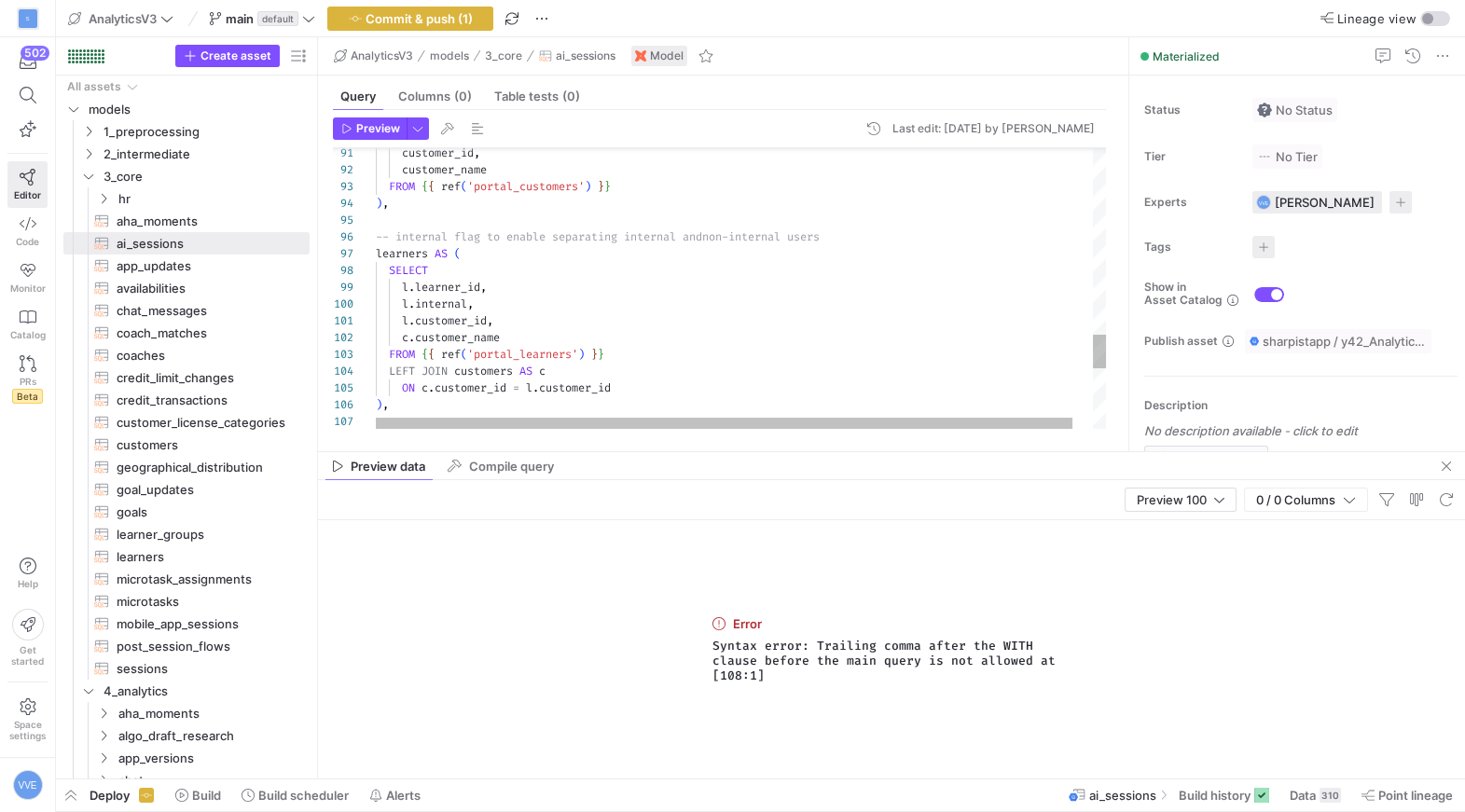
click at [380, 110] on div "Preview Last edit: [DATE] by [PERSON_NAME] 107 106 105 104 103 102 101 100 99 9…" at bounding box center [719, 274] width 803 height 327
click at [380, 126] on span "Preview" at bounding box center [378, 129] width 44 height 13
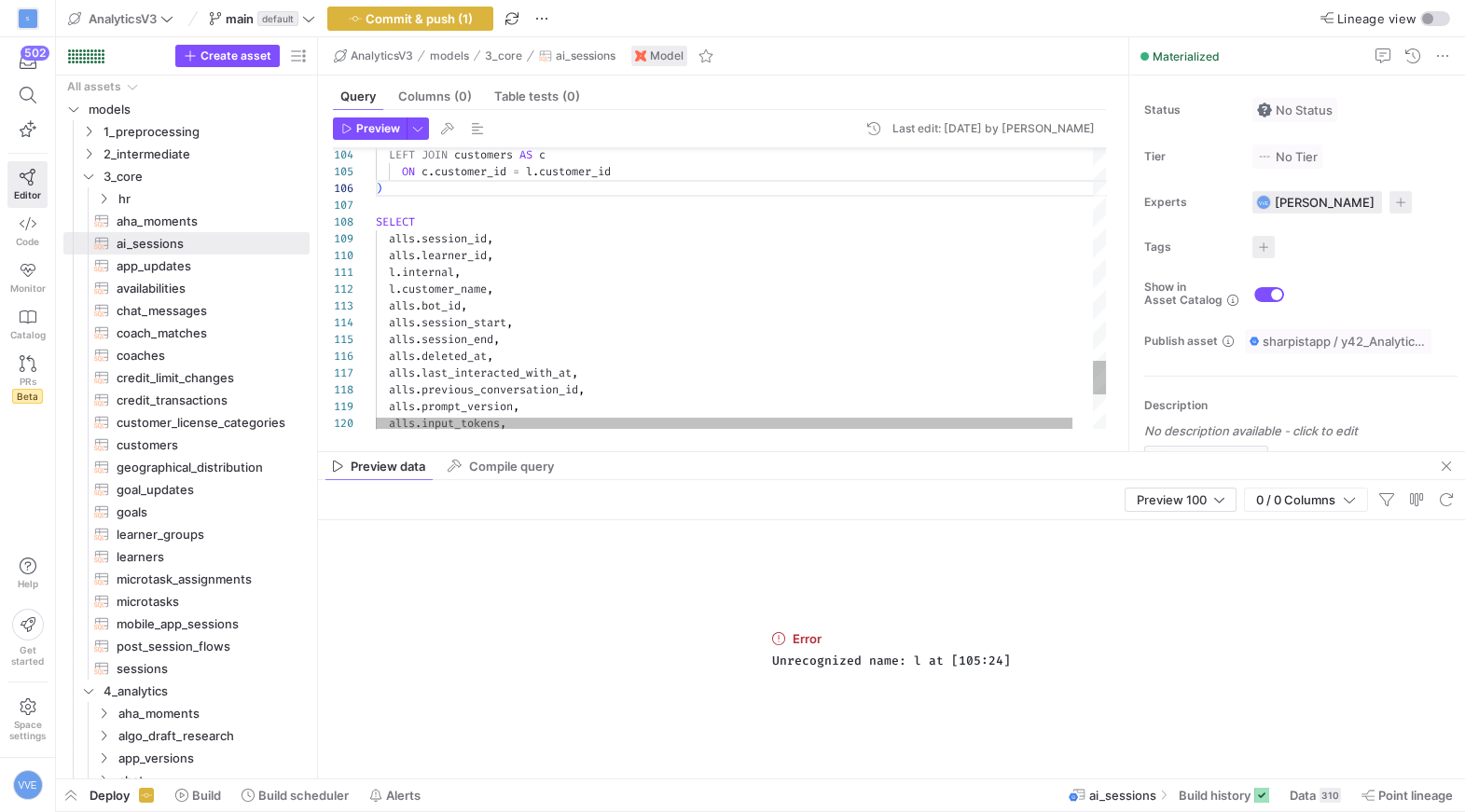
scroll to position [17, 79]
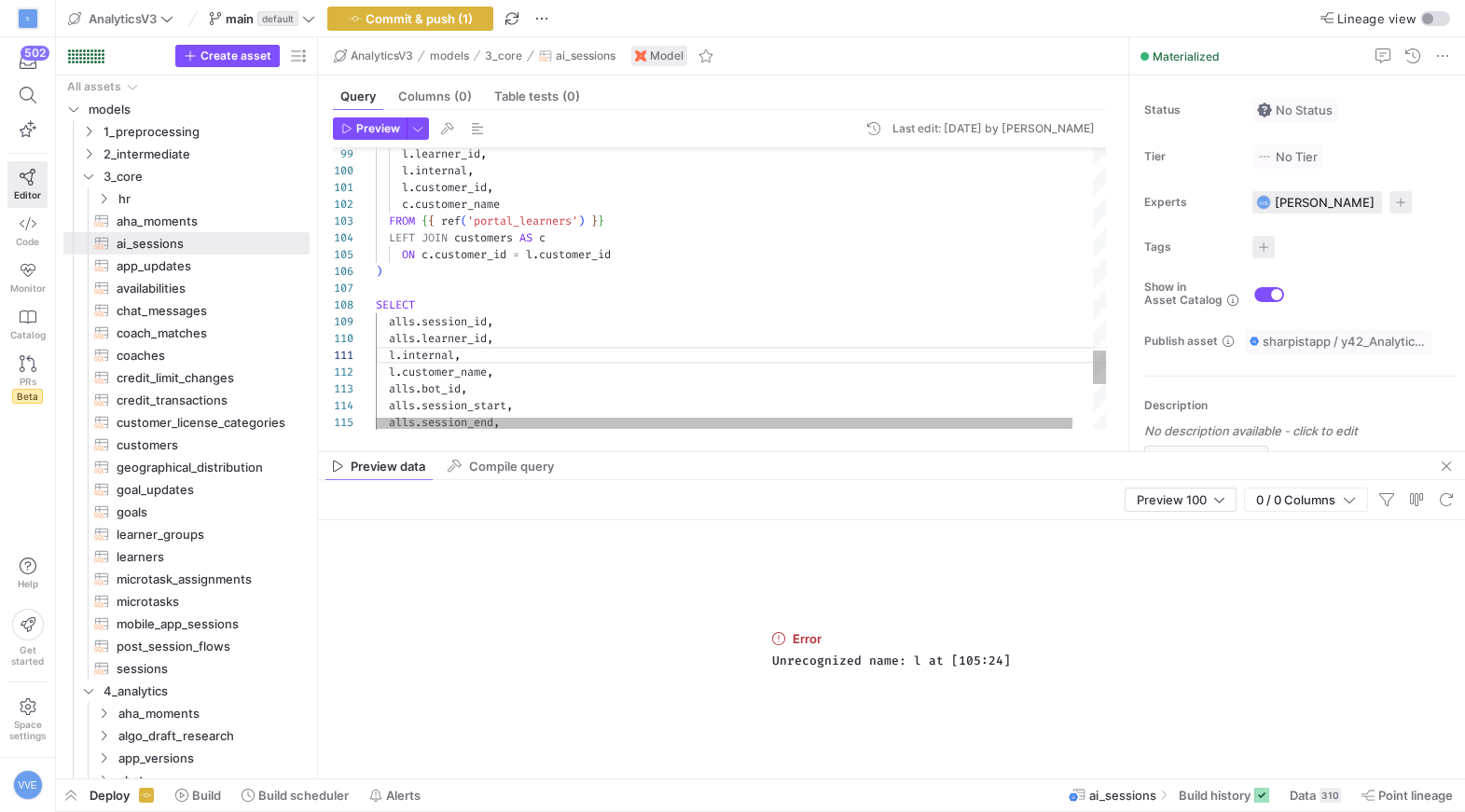
scroll to position [84, 6]
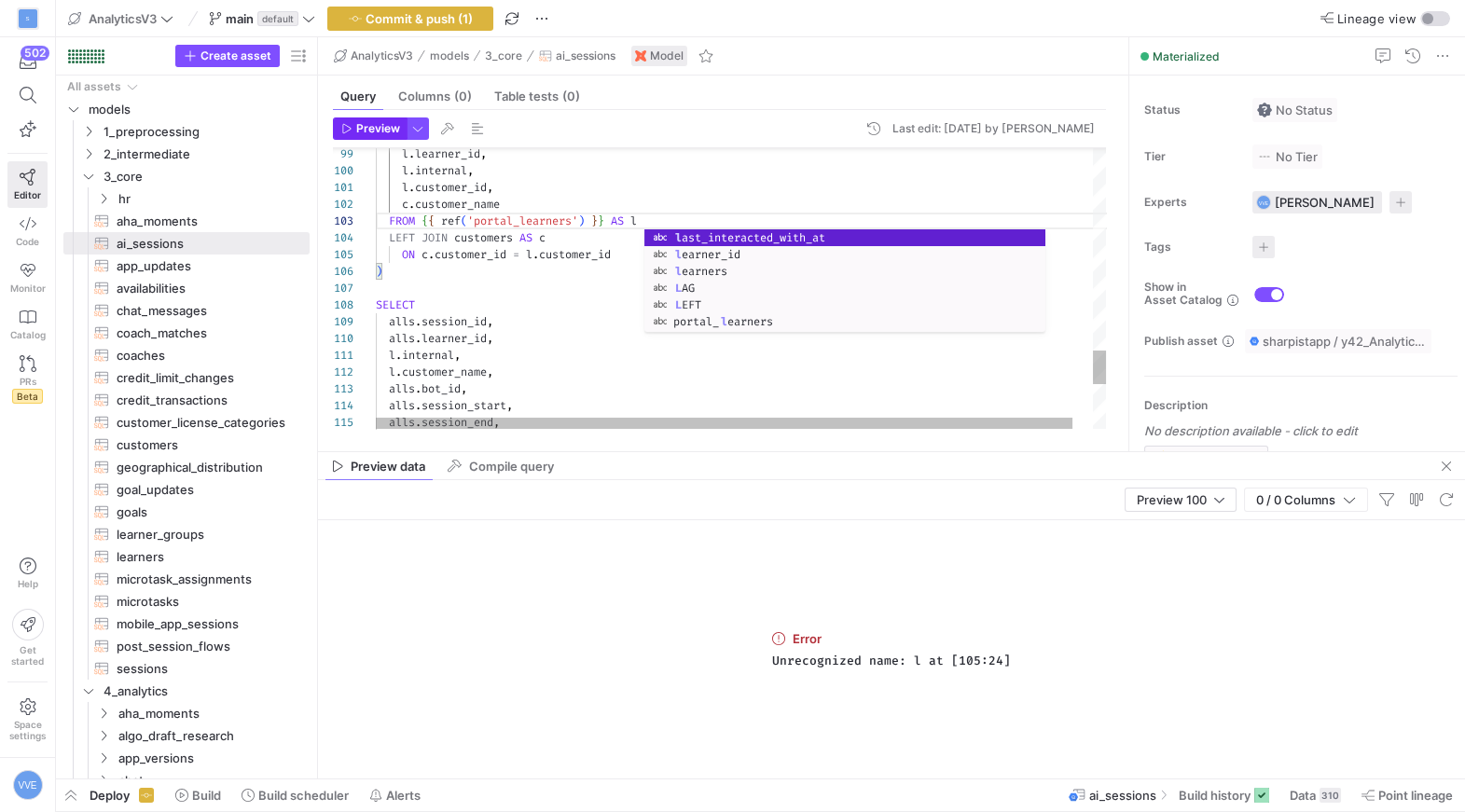
type textarea "l.customer_id, c.customer_name FROM {{ ref('portal_learners') }} AS l LEFT JOIN…"
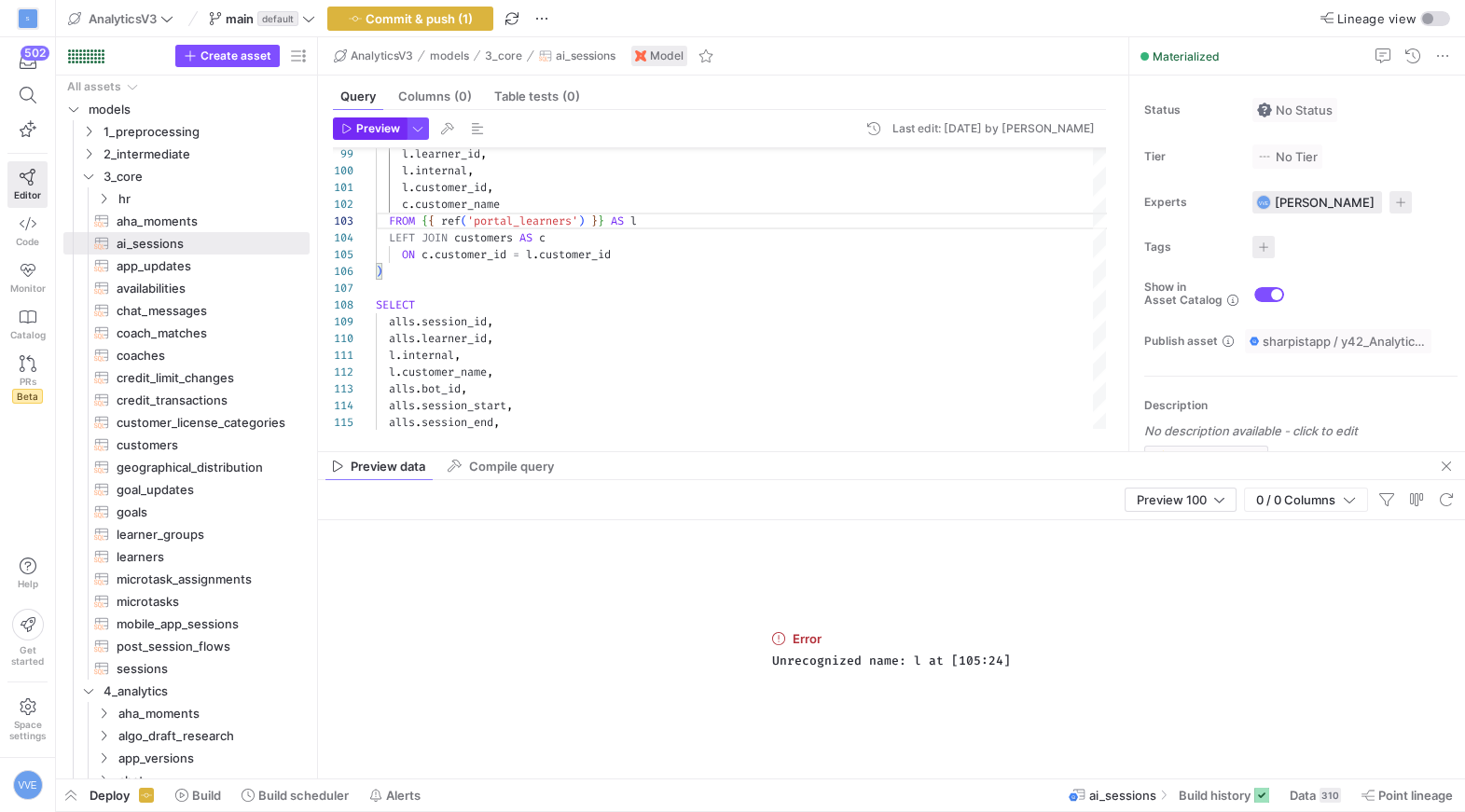
click at [387, 134] on span "Preview" at bounding box center [378, 129] width 44 height 13
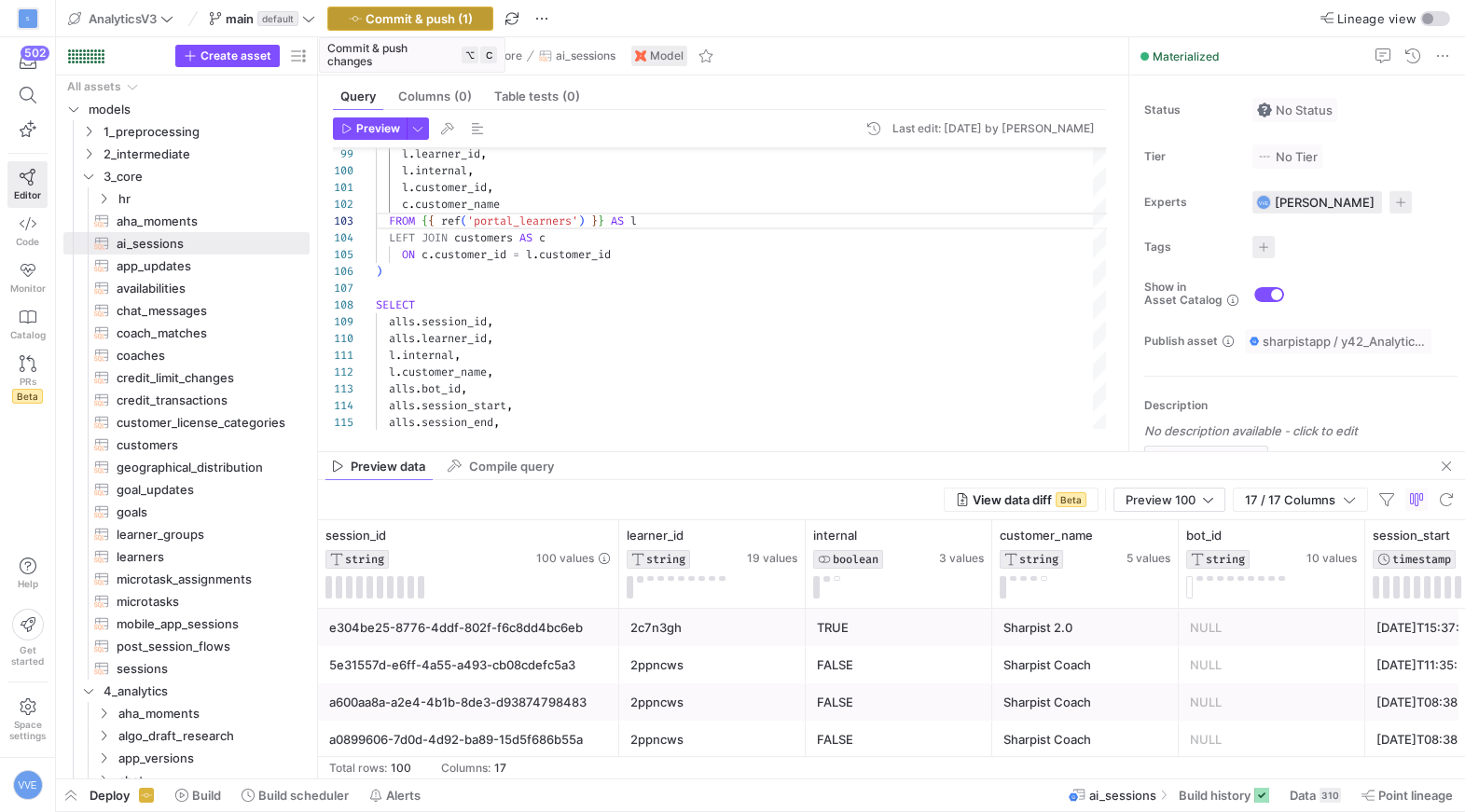
click at [472, 14] on span "Commit & push (1)" at bounding box center [419, 19] width 107 height 15
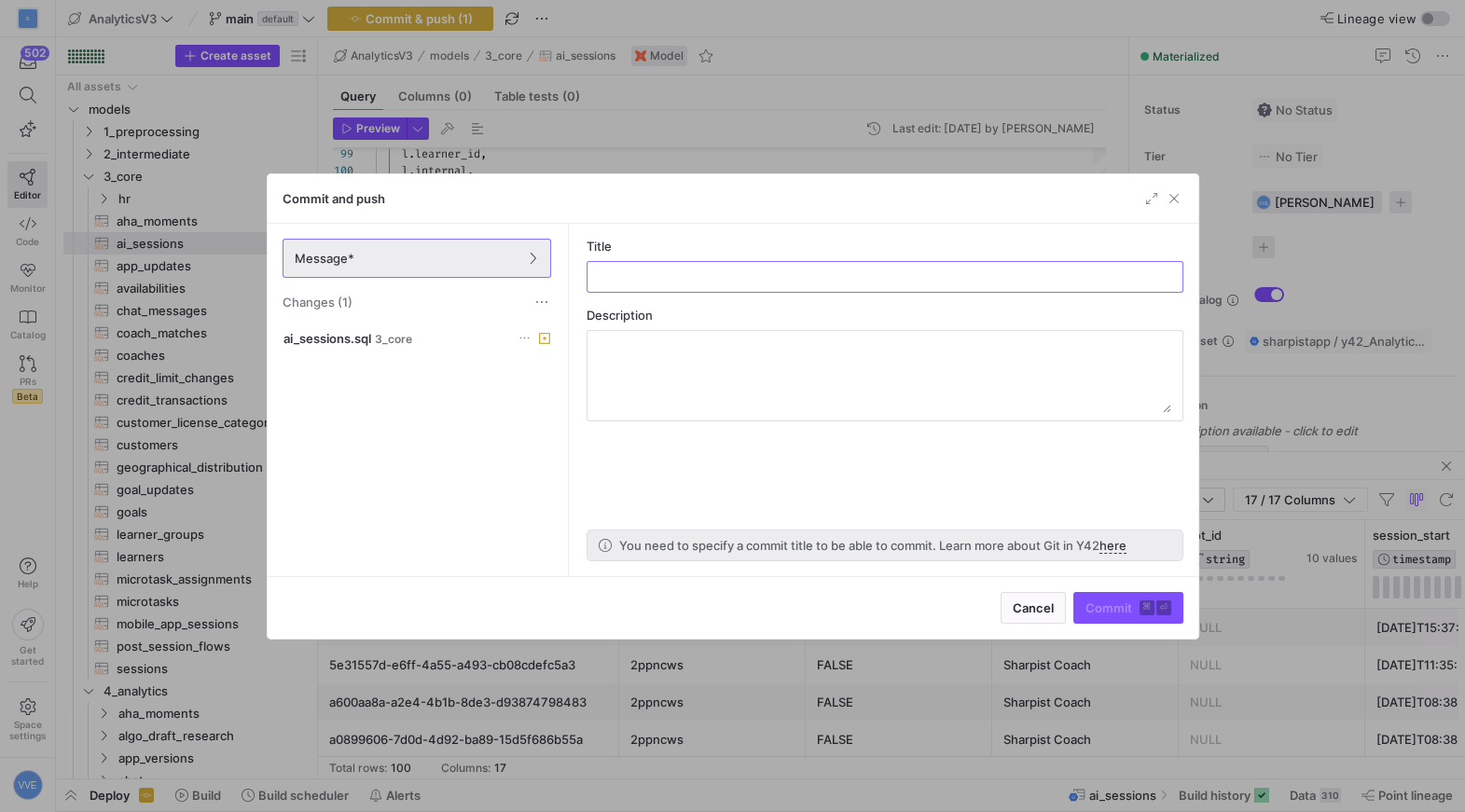
type input "h"
type input "check"
click at [1126, 614] on span "submit" at bounding box center [1129, 607] width 108 height 29
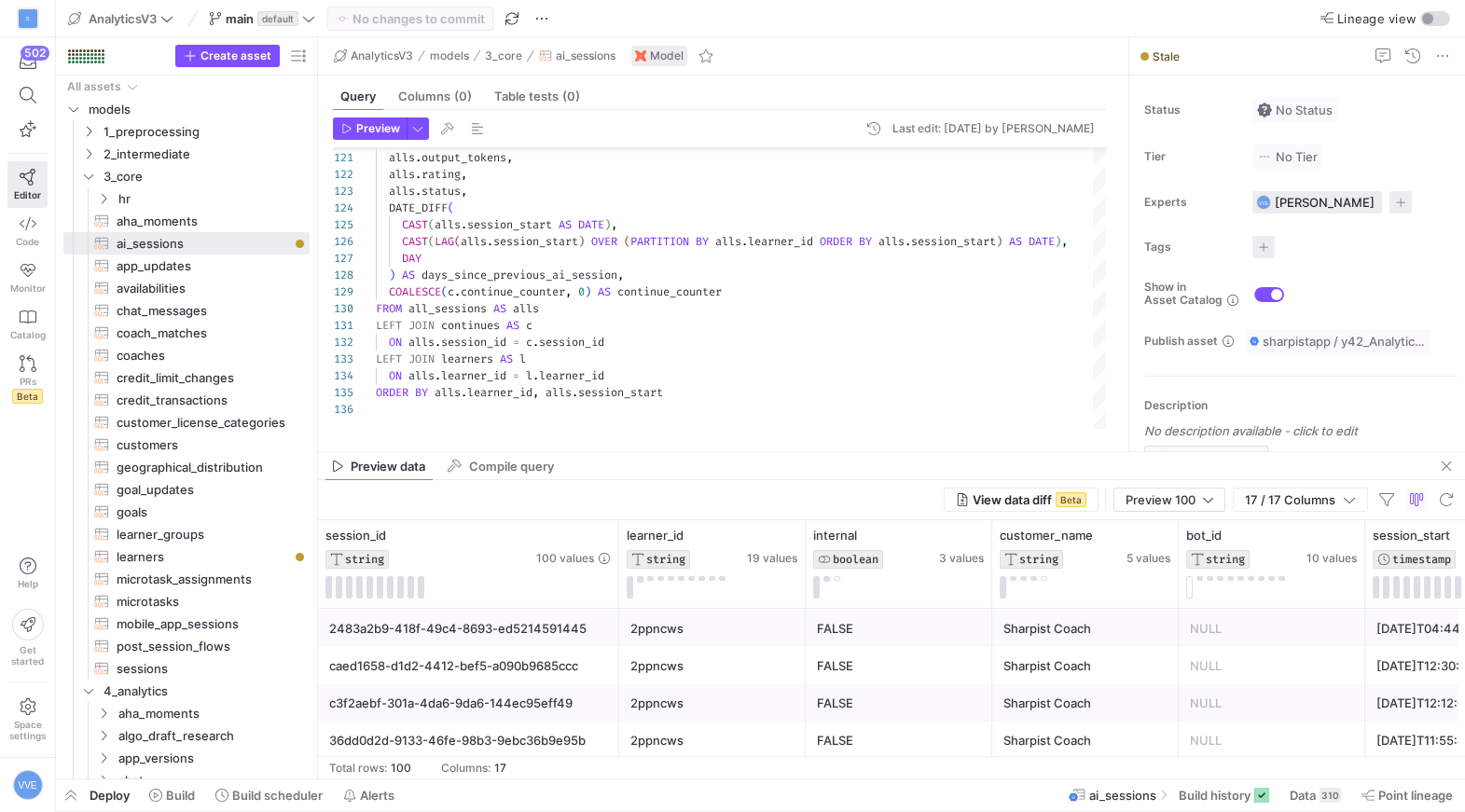
scroll to position [0, 0]
click at [171, 777] on div at bounding box center [760, 780] width 1409 height 8
click at [171, 788] on span "Build" at bounding box center [181, 795] width 29 height 15
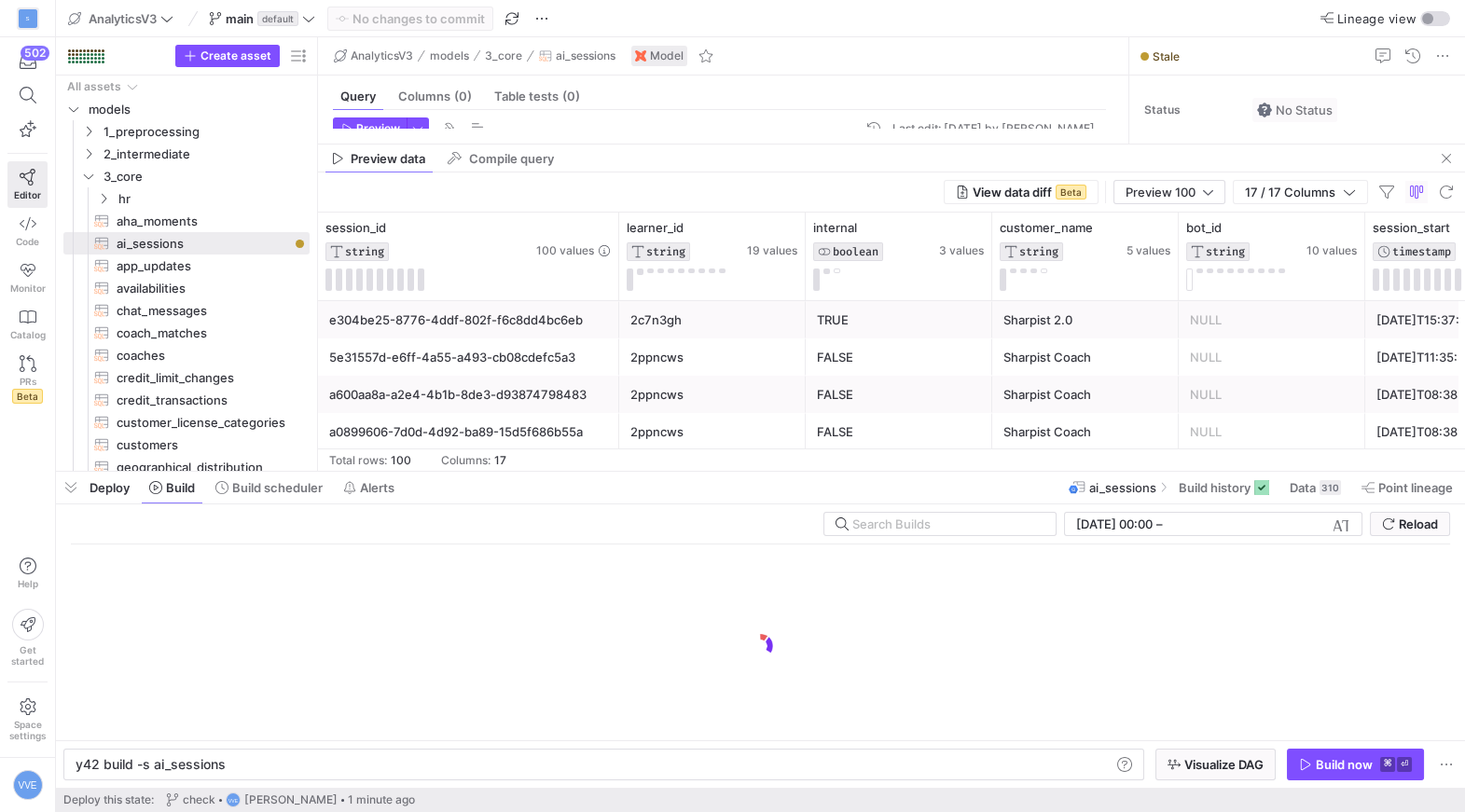
scroll to position [0, 146]
click at [1308, 757] on span "Build now ⌘ ⏎" at bounding box center [1355, 765] width 113 height 15
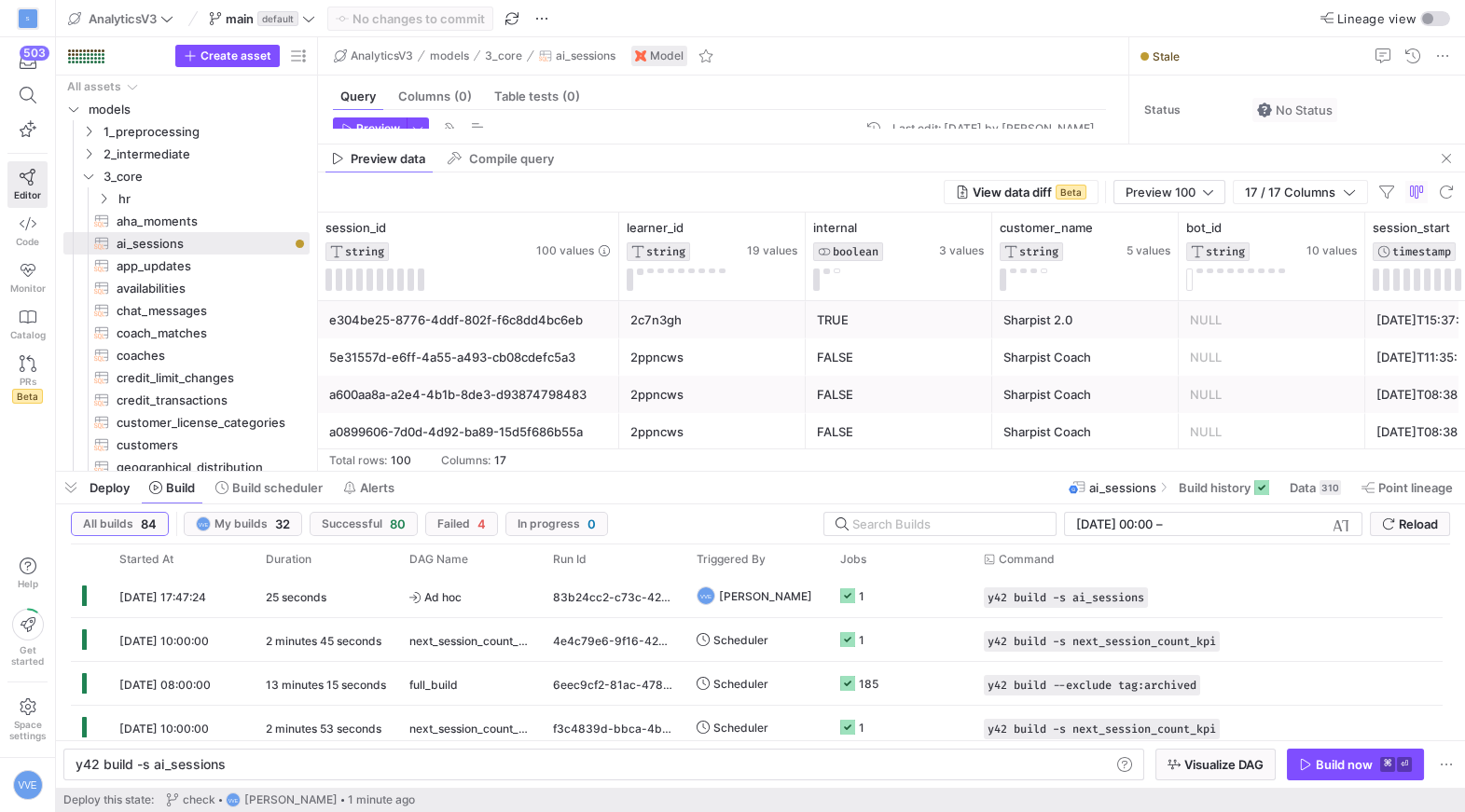
click at [711, 142] on mat-tab-group "Query Columns (0) Table tests (0) Preview Last edit: [DATE] by [PERSON_NAME] 12…" at bounding box center [719, 110] width 803 height 68
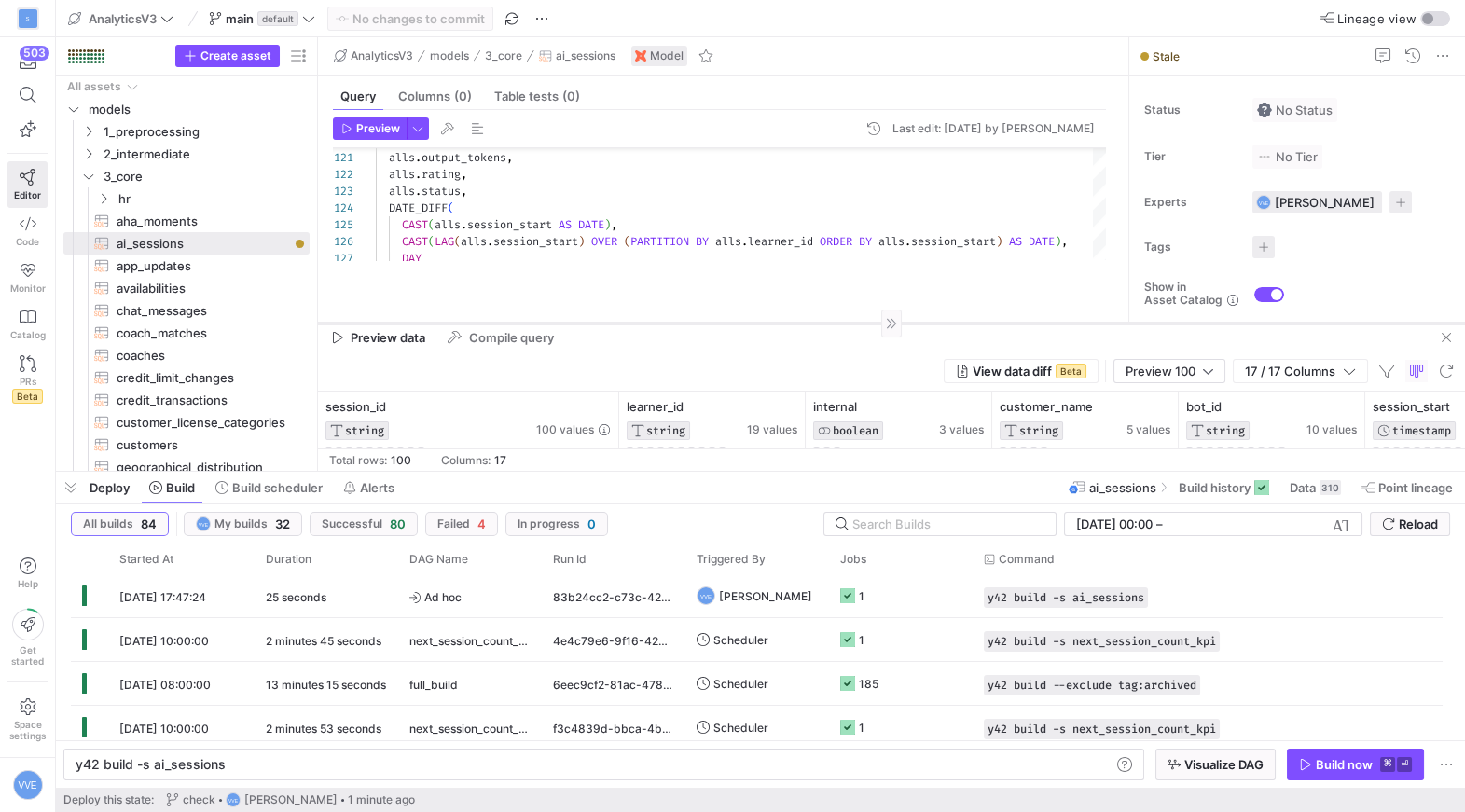
drag, startPoint x: 711, startPoint y: 143, endPoint x: 627, endPoint y: 320, distance: 195.9
click at [628, 323] on div at bounding box center [891, 323] width 1147 height 1
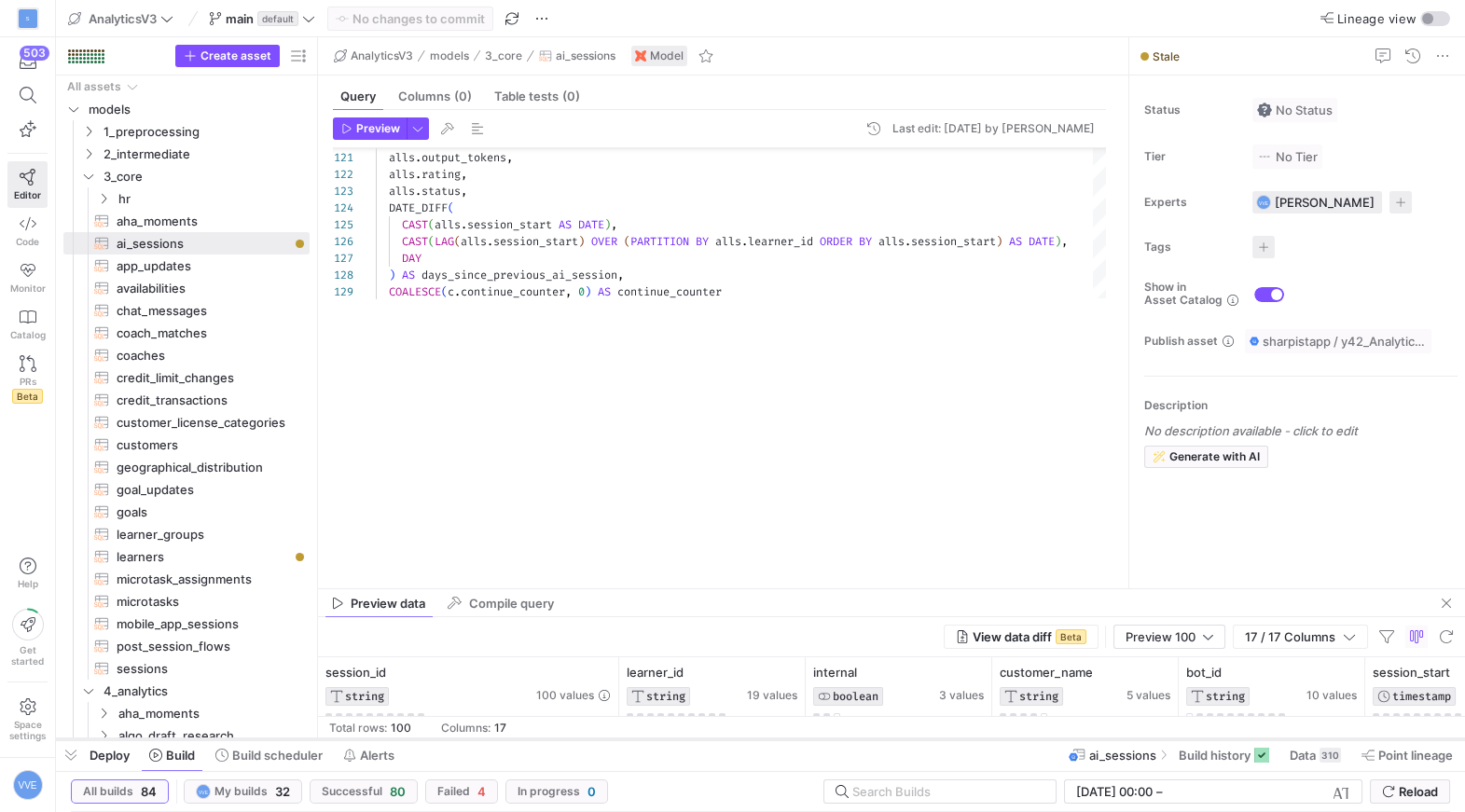
drag, startPoint x: 722, startPoint y: 470, endPoint x: 630, endPoint y: 737, distance: 282.4
click at [630, 737] on div at bounding box center [760, 739] width 1409 height 8
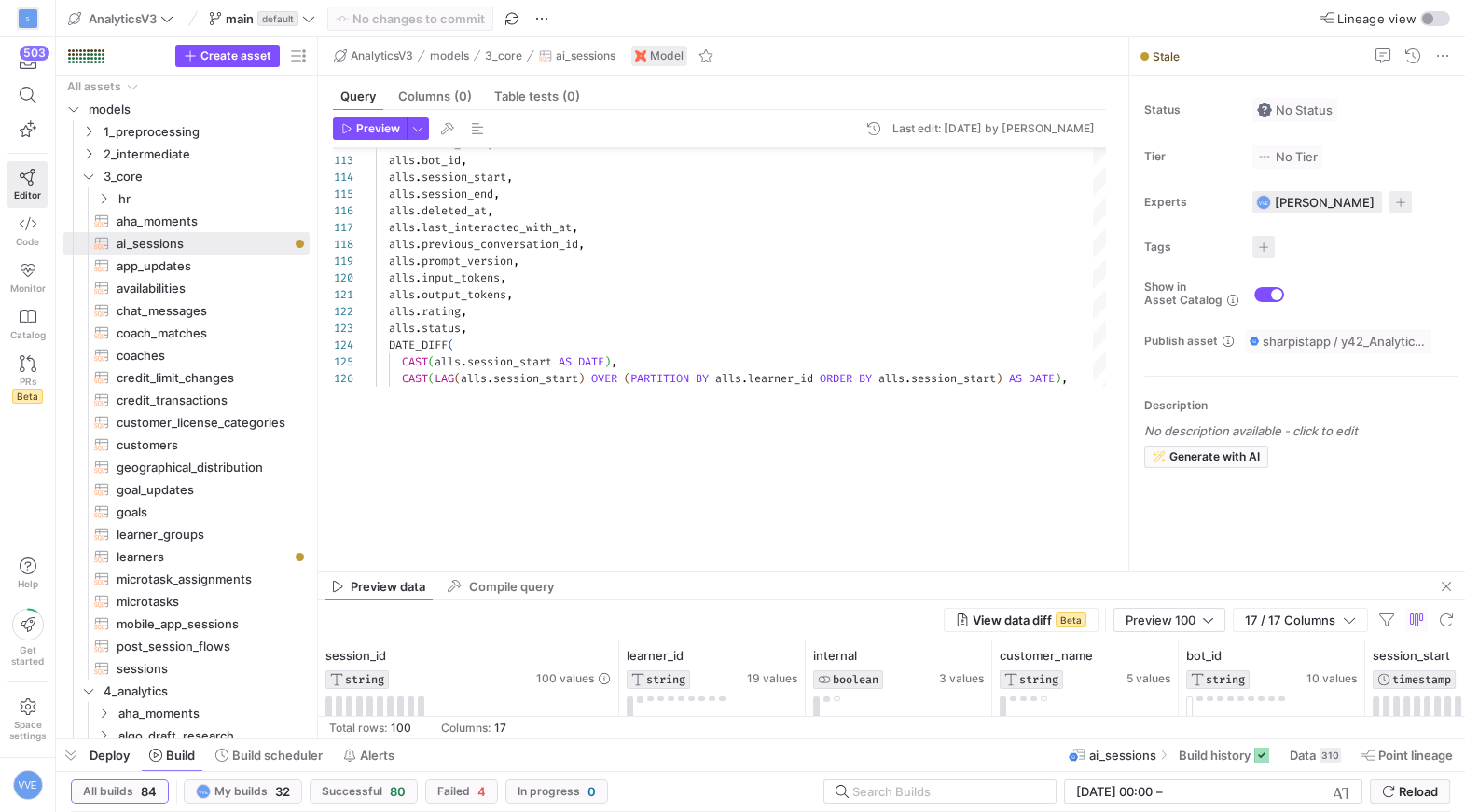
drag, startPoint x: 706, startPoint y: 587, endPoint x: 724, endPoint y: 567, distance: 26.9
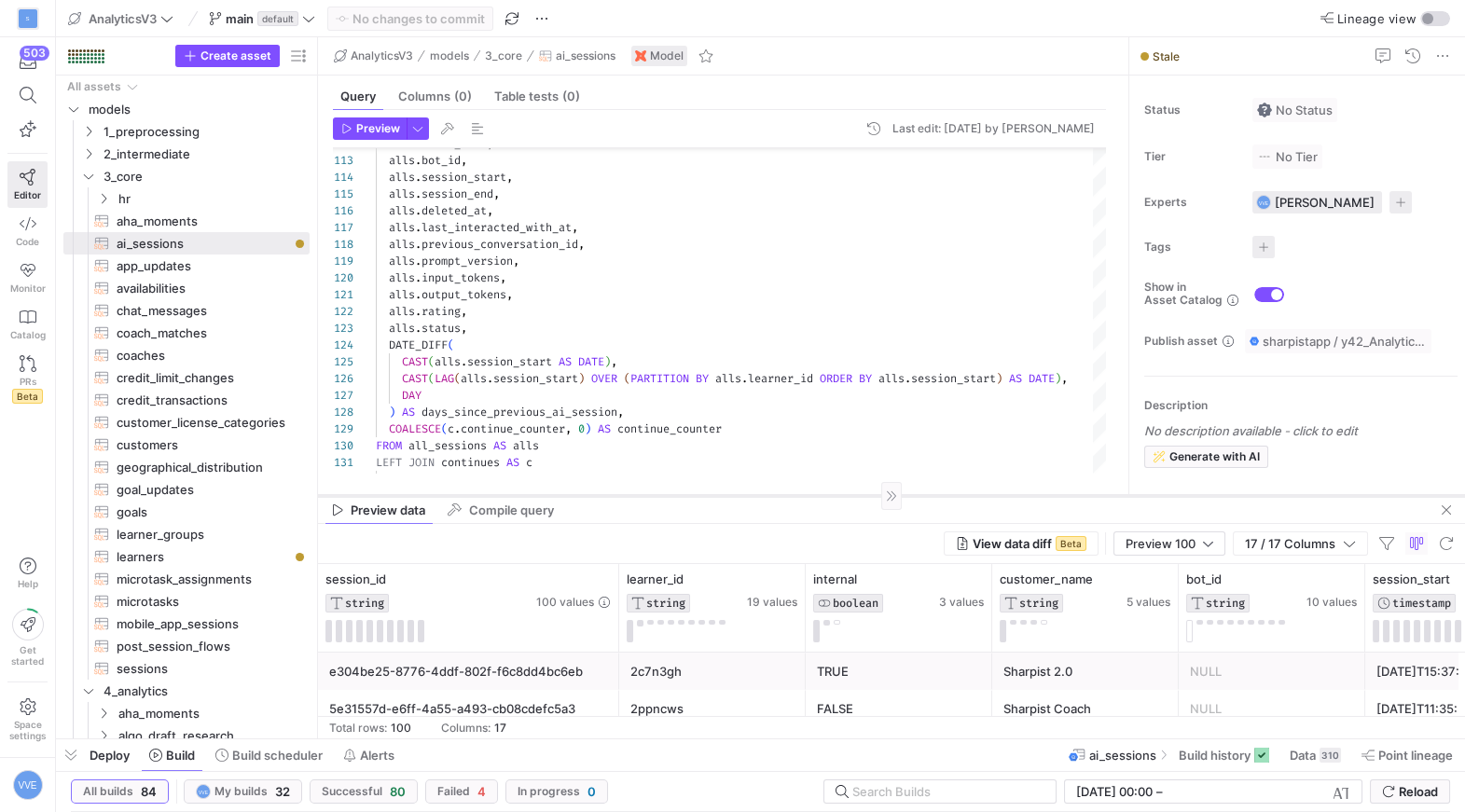
drag, startPoint x: 762, startPoint y: 571, endPoint x: 780, endPoint y: 479, distance: 93.7
click at [780, 495] on div at bounding box center [891, 495] width 1147 height 1
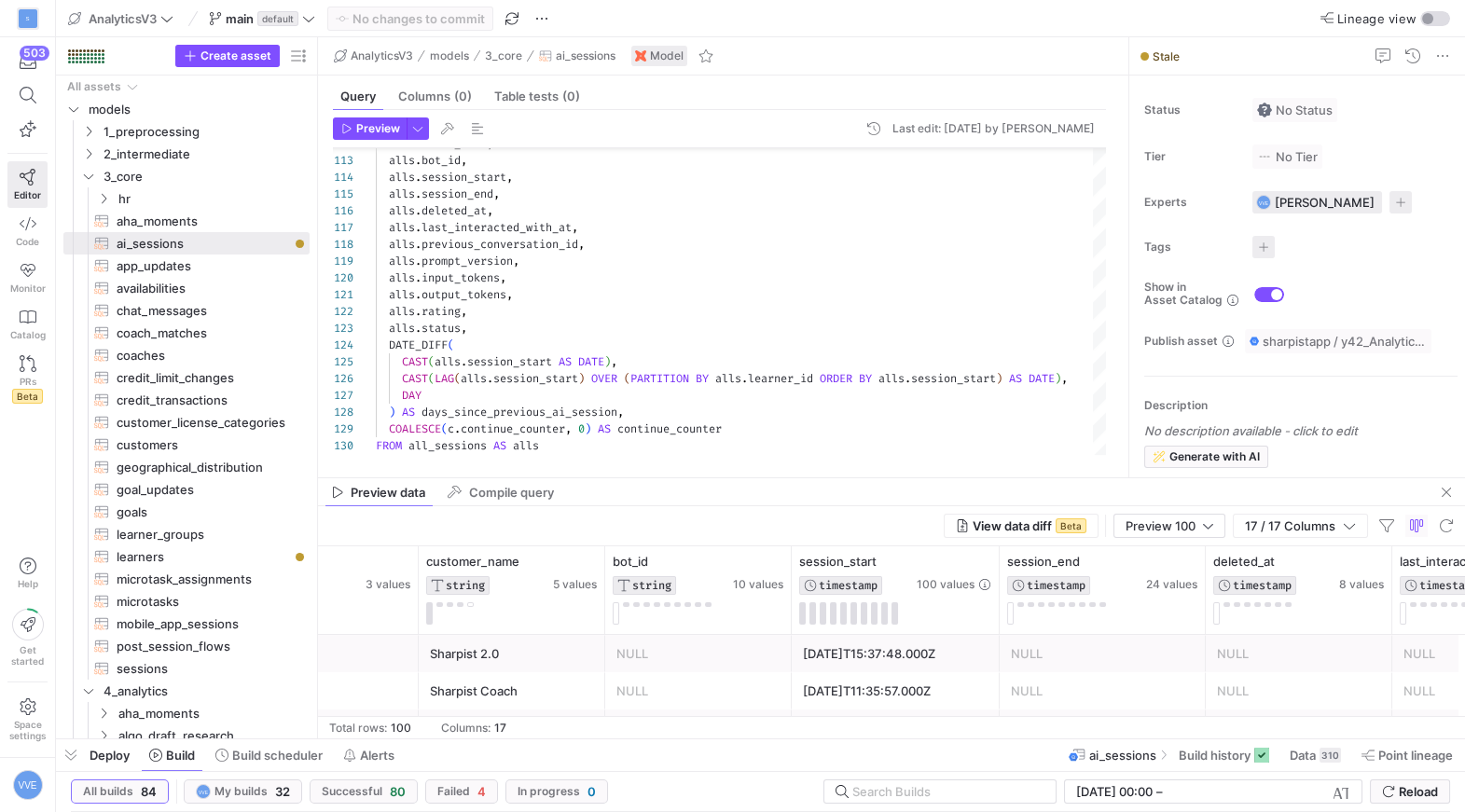
scroll to position [0, 721]
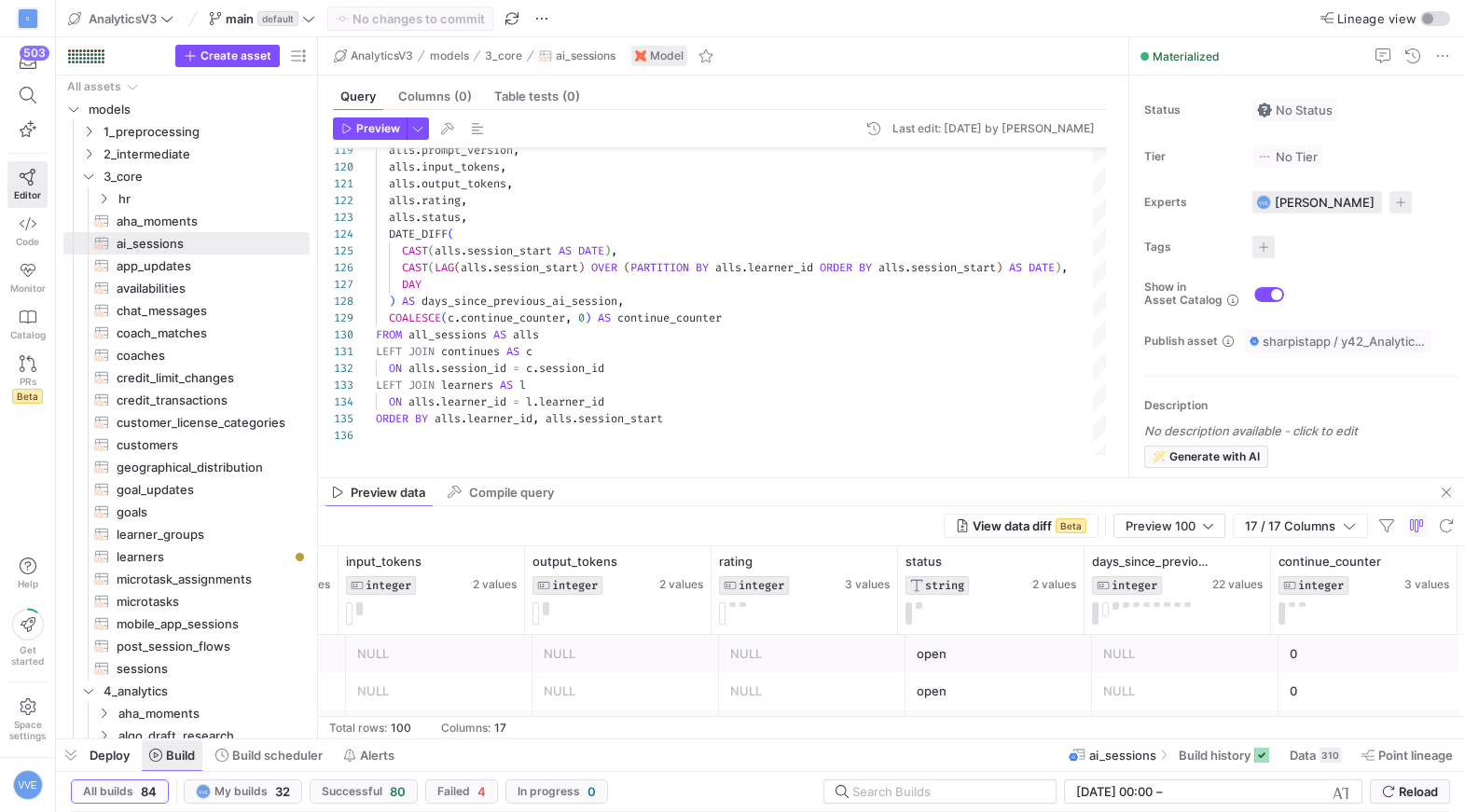
click at [202, 752] on span at bounding box center [172, 754] width 61 height 29
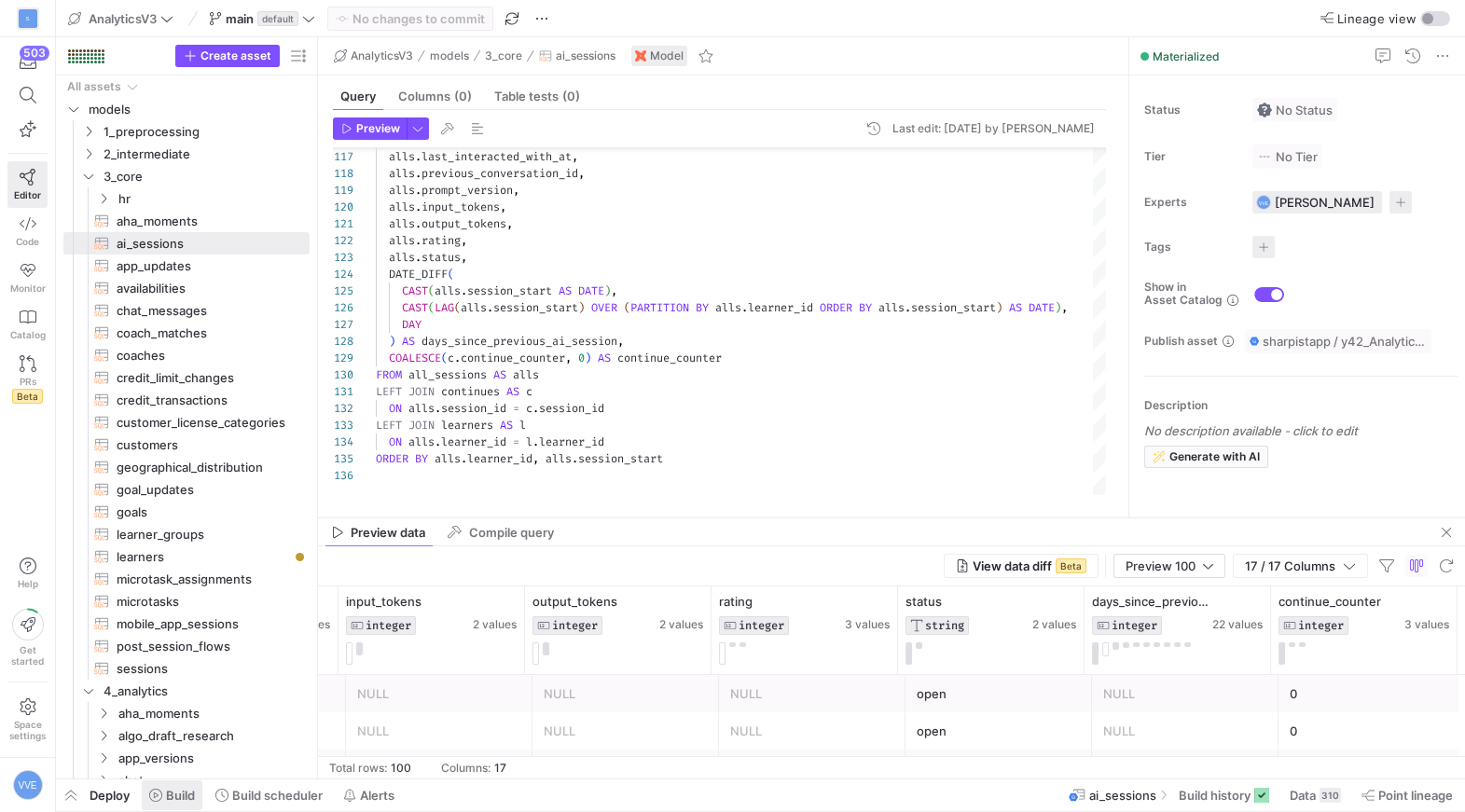
click at [174, 796] on span "Build" at bounding box center [181, 795] width 29 height 15
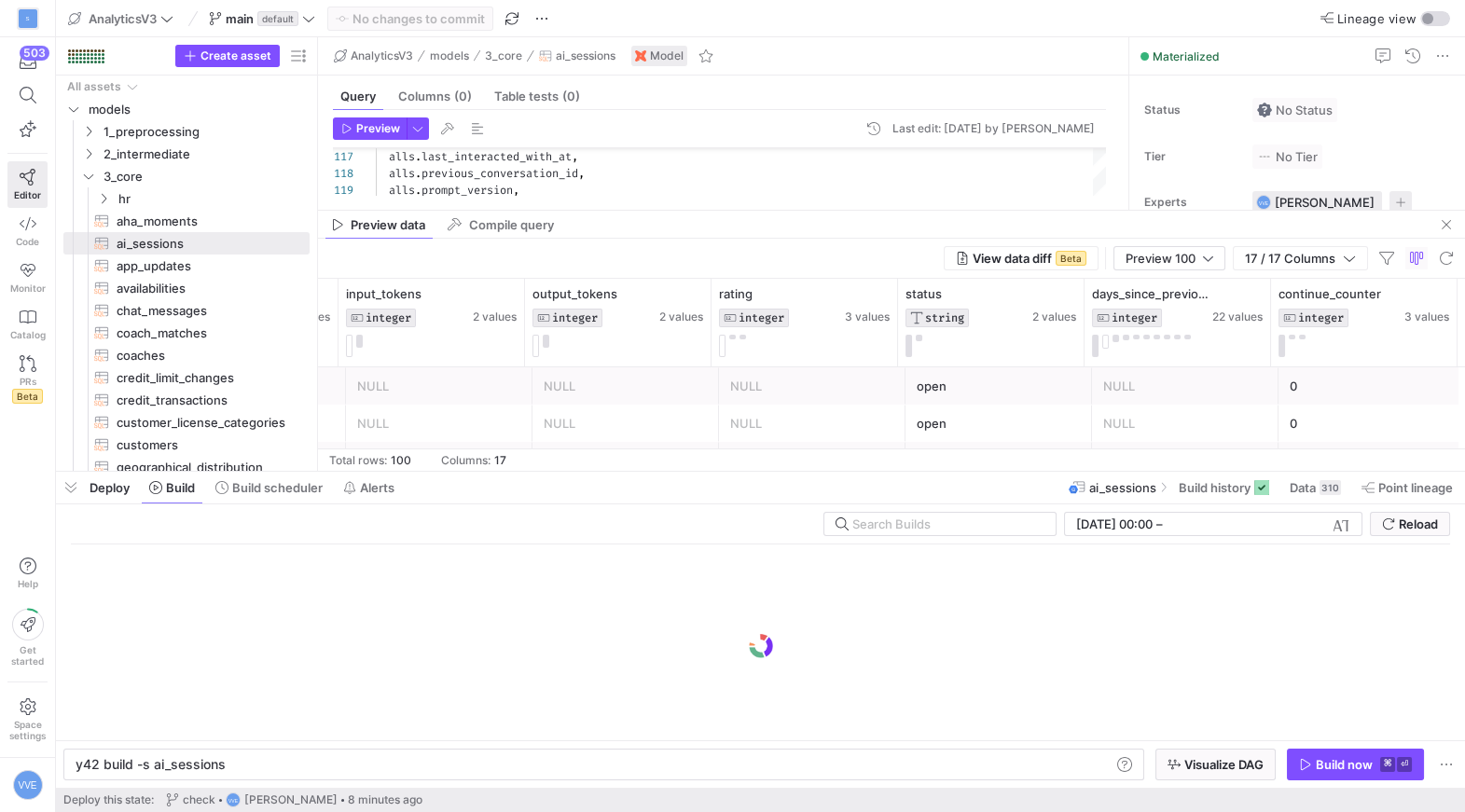
scroll to position [0, 146]
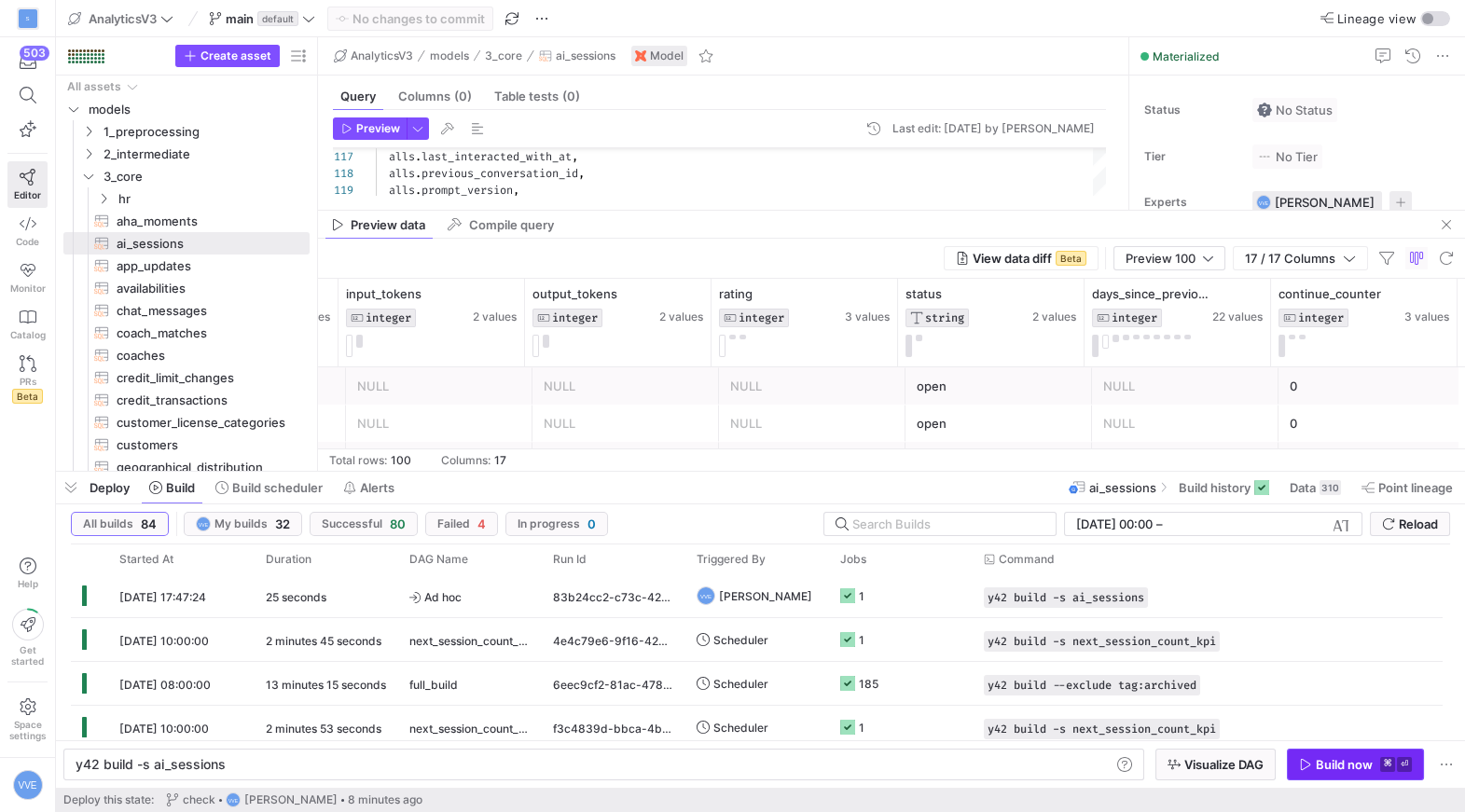
click at [1319, 762] on div "Build now" at bounding box center [1344, 765] width 57 height 15
